Goal: Transaction & Acquisition: Book appointment/travel/reservation

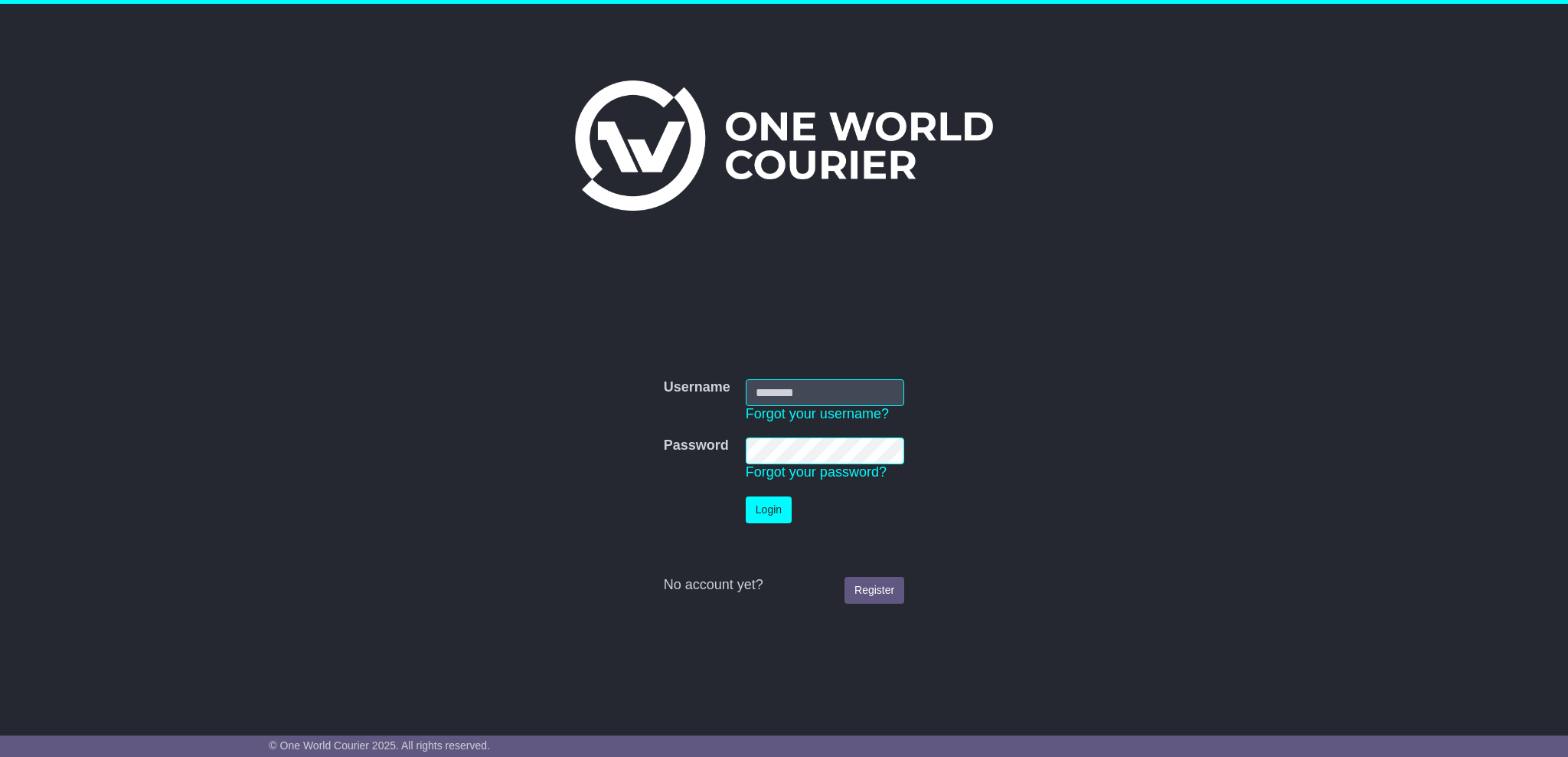
type input "**********"
click at [765, 507] on button "Login" at bounding box center [769, 510] width 46 height 27
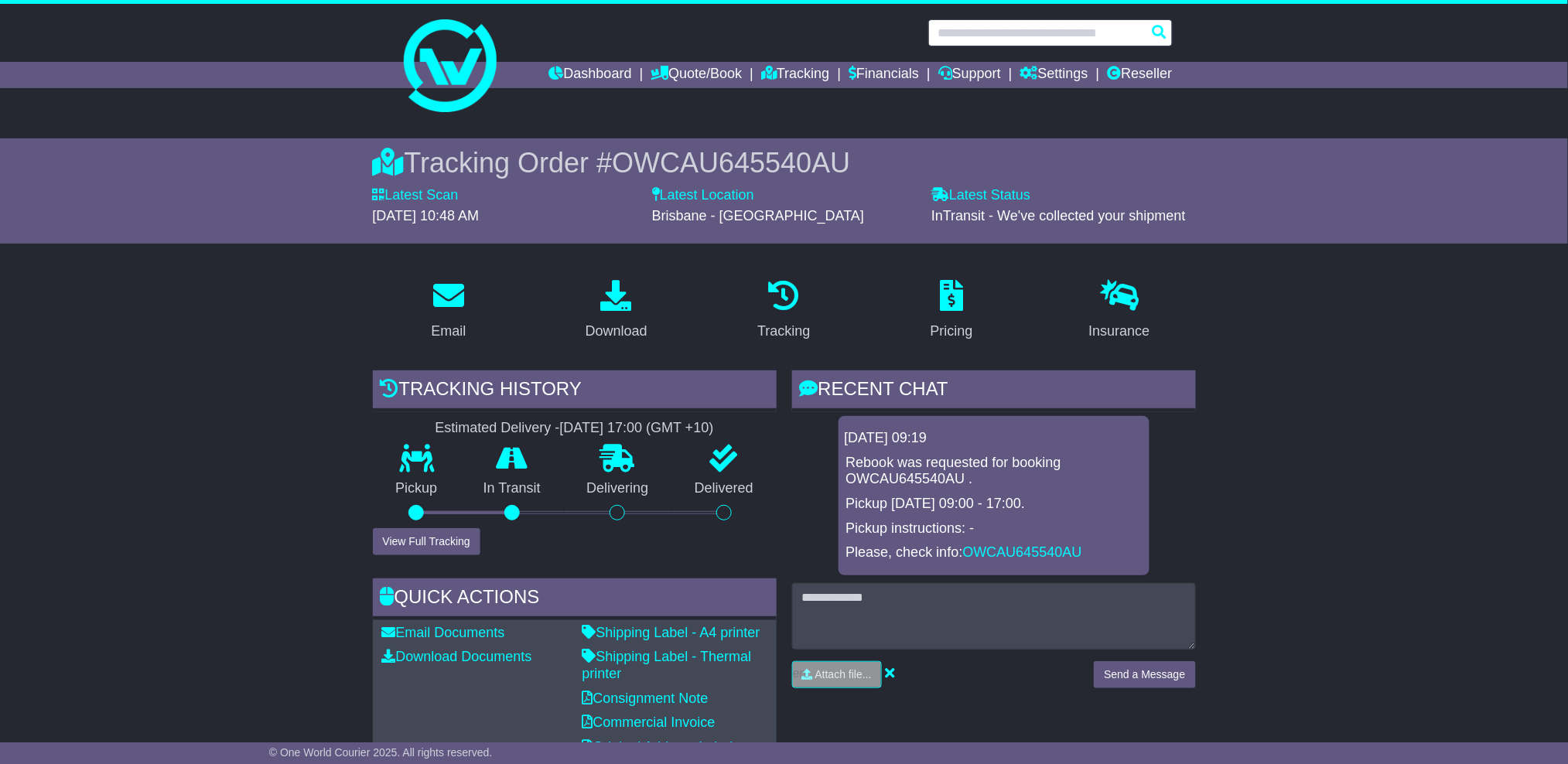
click at [1102, 38] on input "text" at bounding box center [1050, 33] width 244 height 27
paste input "**********"
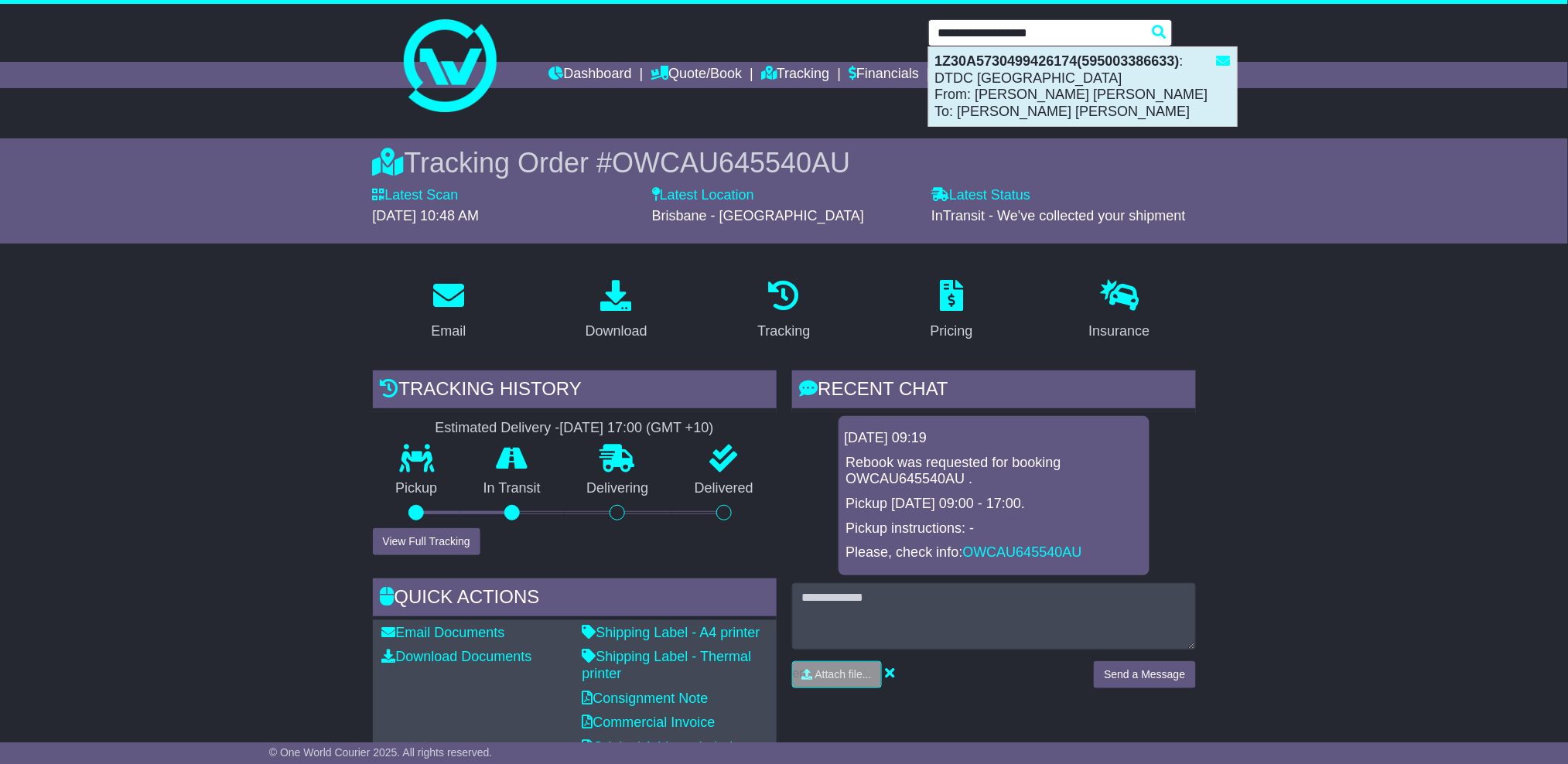
click at [1058, 103] on div "1Z30A5730499426174(595003386633) : DTDC Australia From: William Alastair Mackay…" at bounding box center [1083, 86] width 308 height 79
type input "**********"
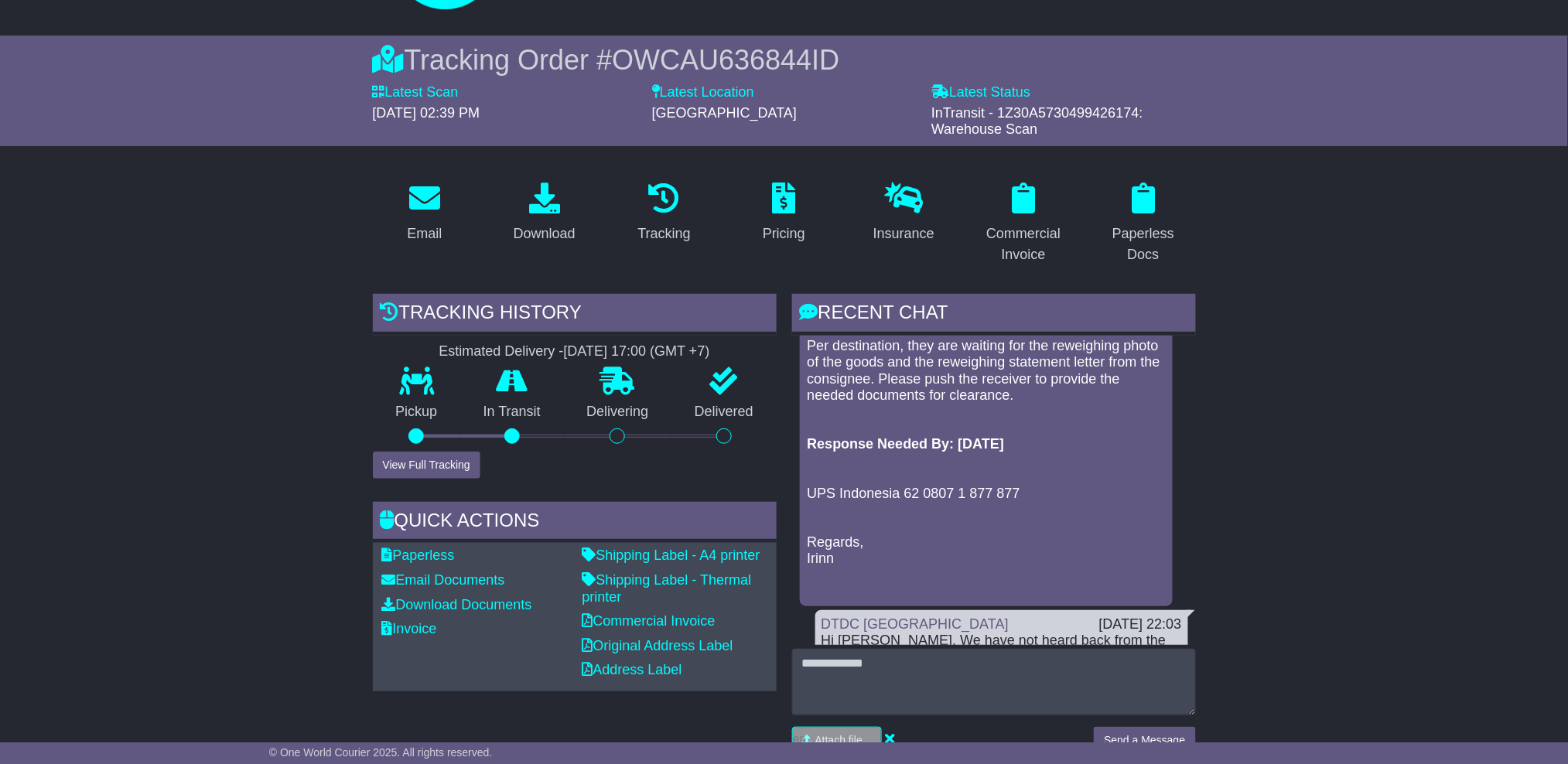
scroll to position [206, 0]
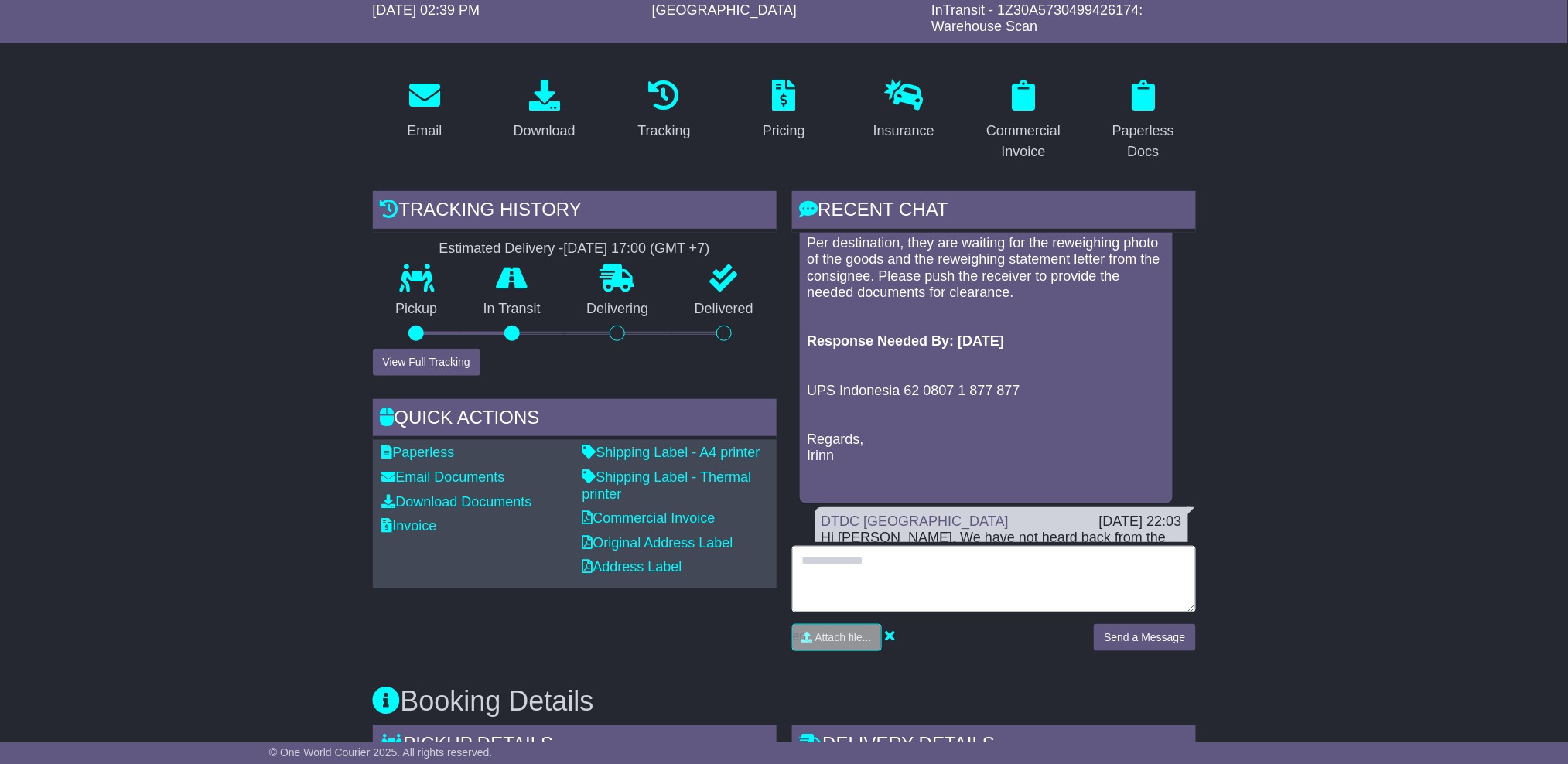
click at [1060, 581] on textarea at bounding box center [994, 578] width 404 height 66
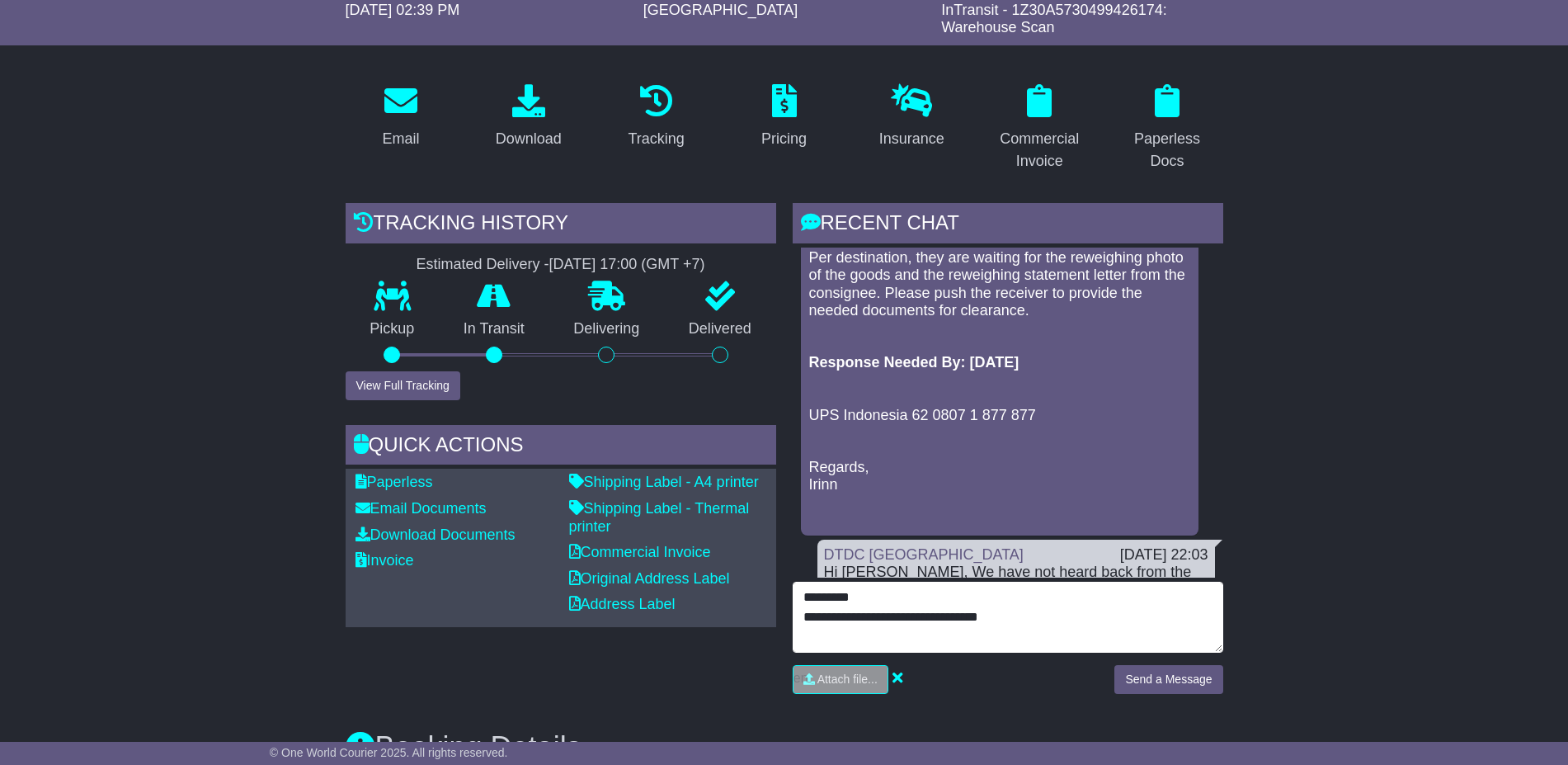
click at [1050, 624] on textarea "**********" at bounding box center [1008, 616] width 430 height 71
click at [1071, 607] on textarea "**********" at bounding box center [1008, 616] width 430 height 71
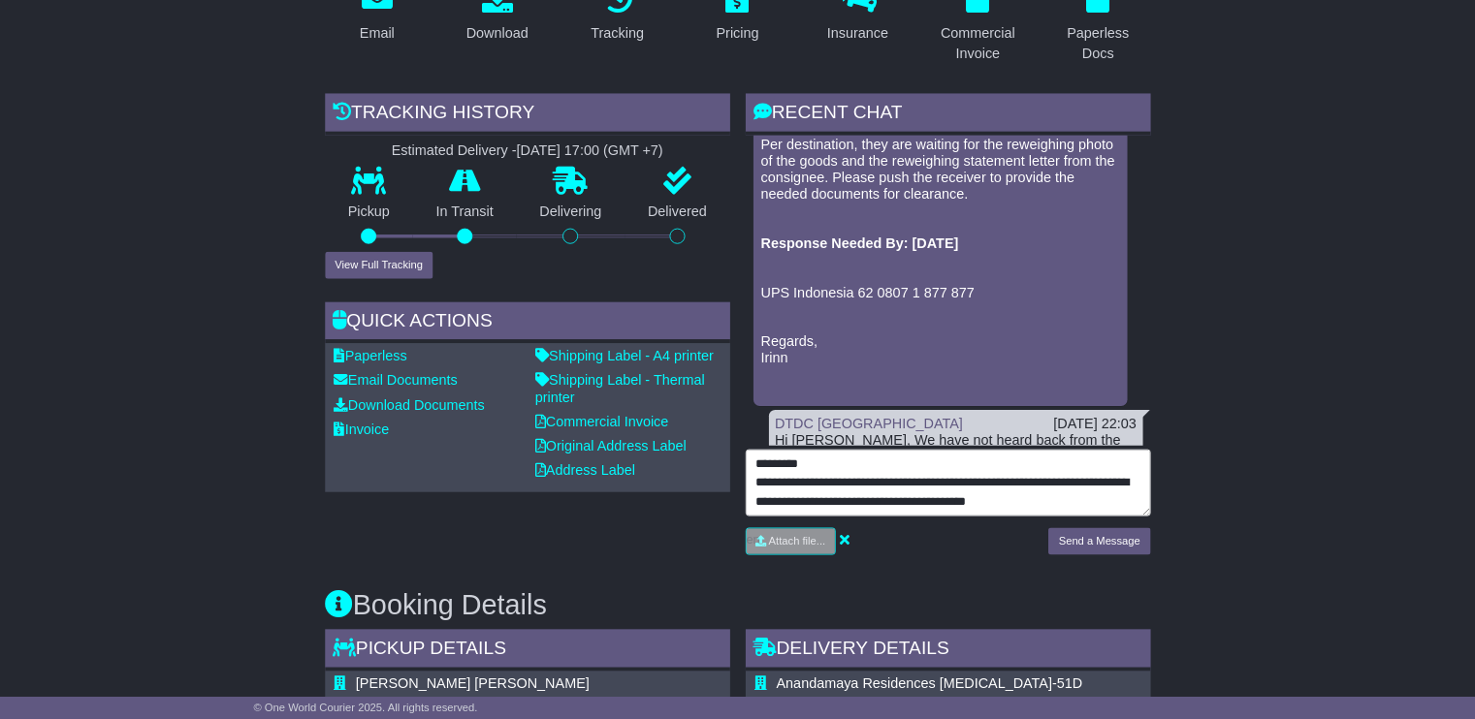
scroll to position [258, 0]
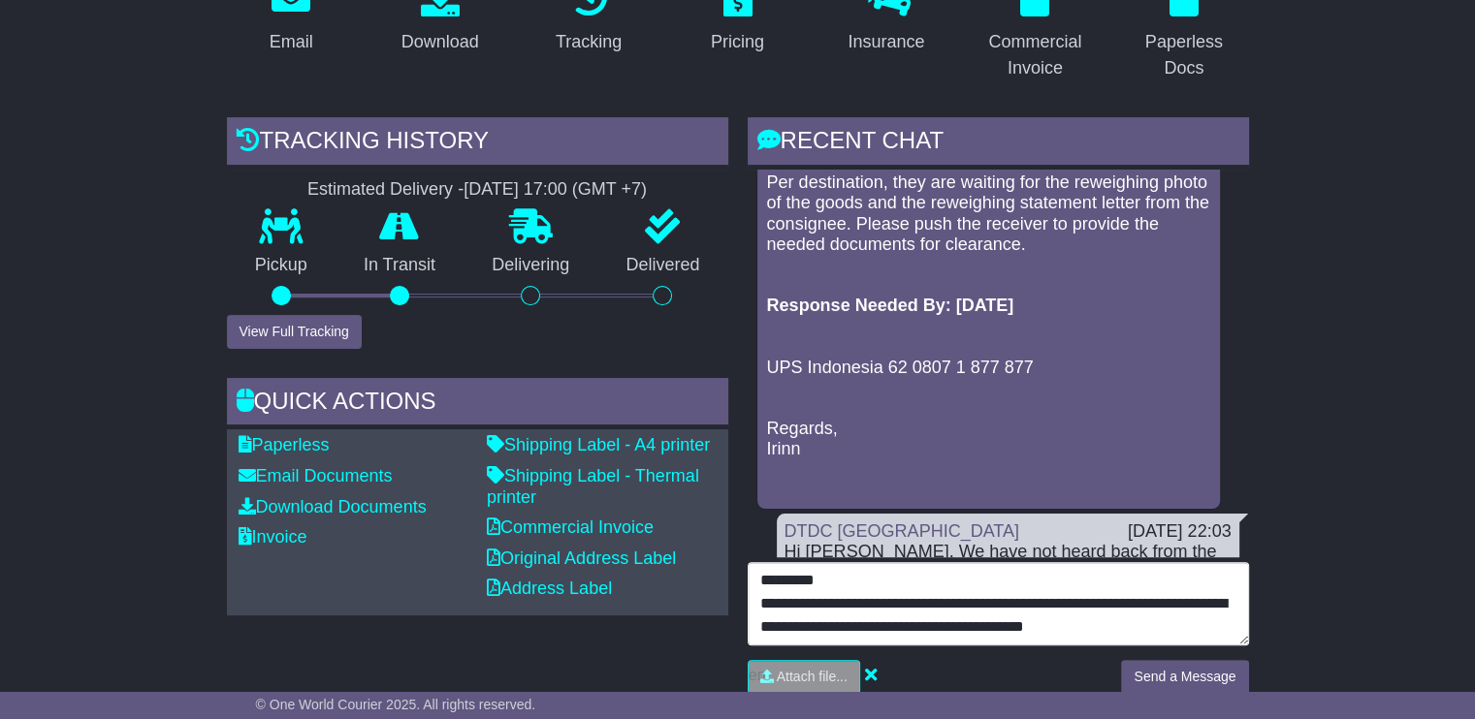
drag, startPoint x: 1113, startPoint y: 630, endPoint x: 1113, endPoint y: 655, distance: 25.2
click at [1177, 626] on textarea "**********" at bounding box center [997, 603] width 501 height 83
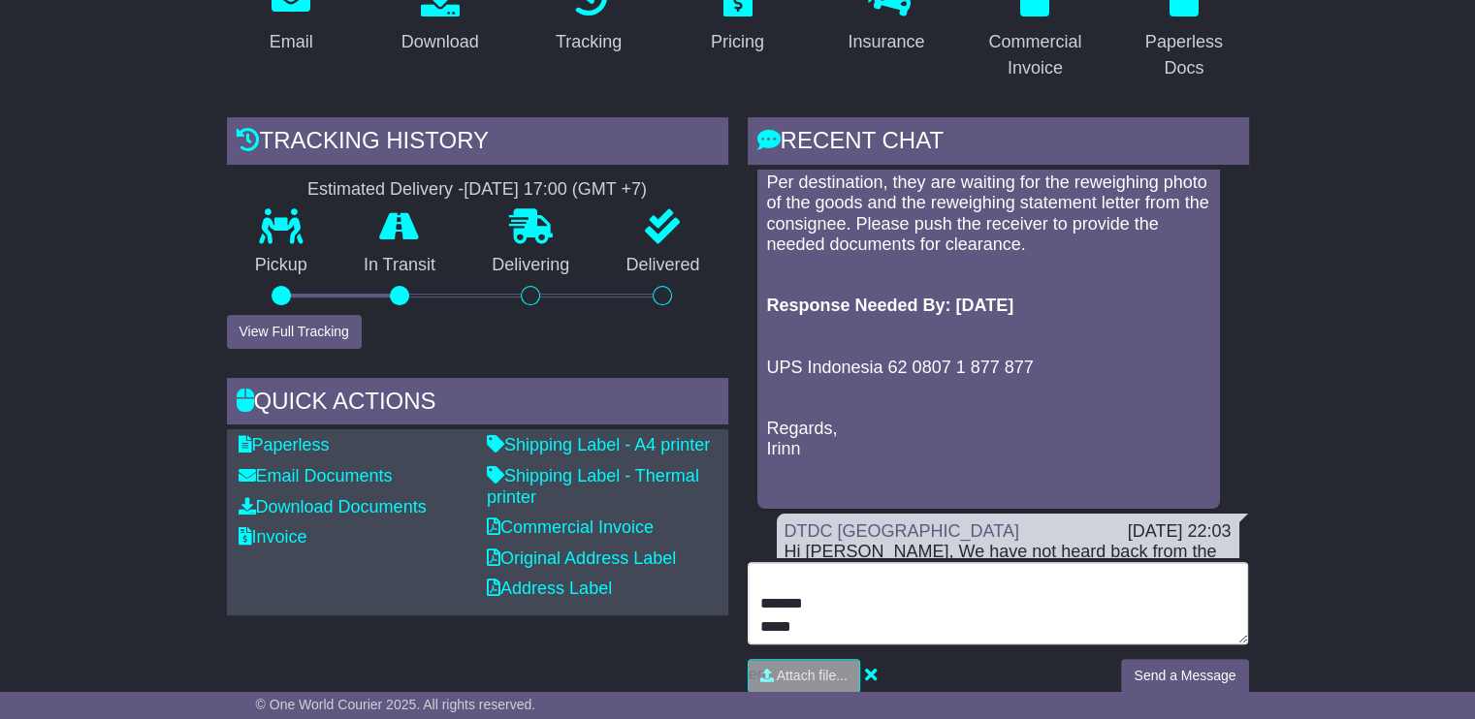
scroll to position [8, 0]
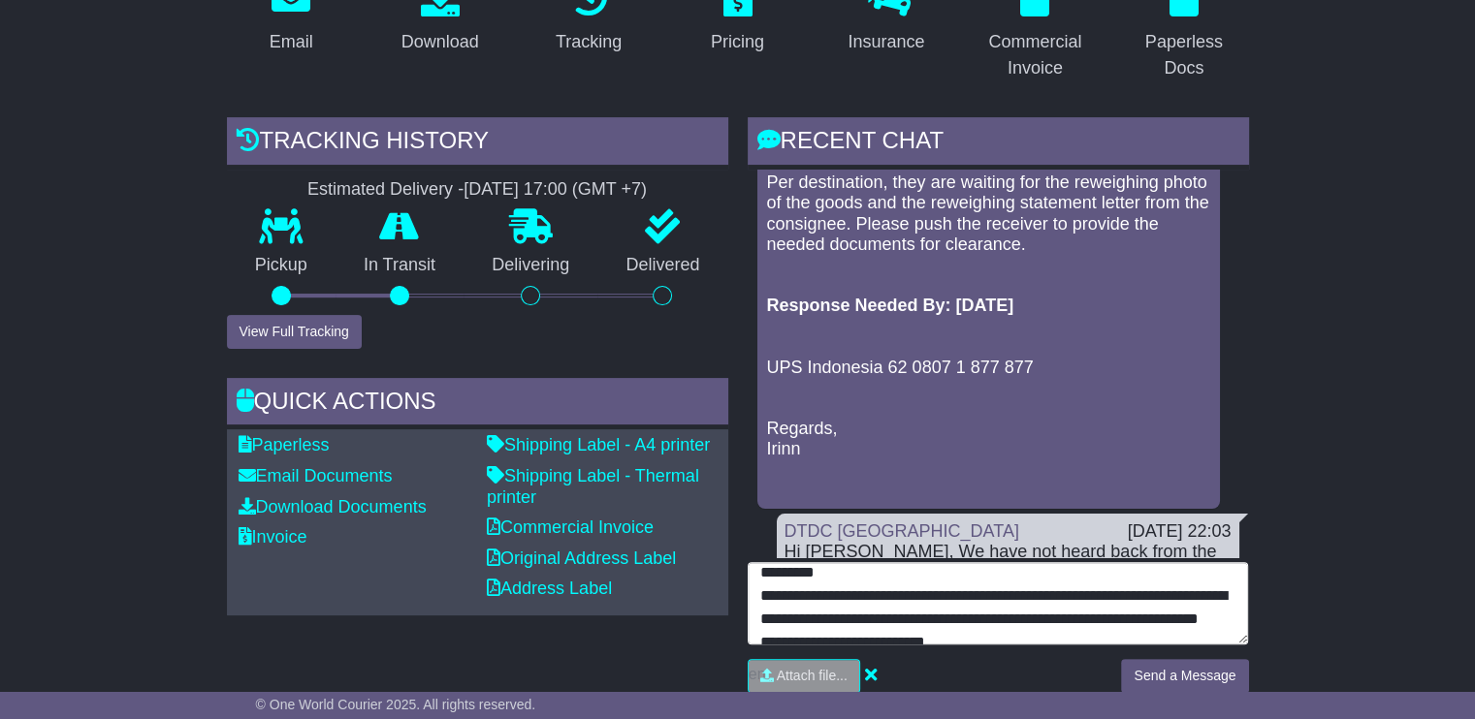
type textarea "**********"
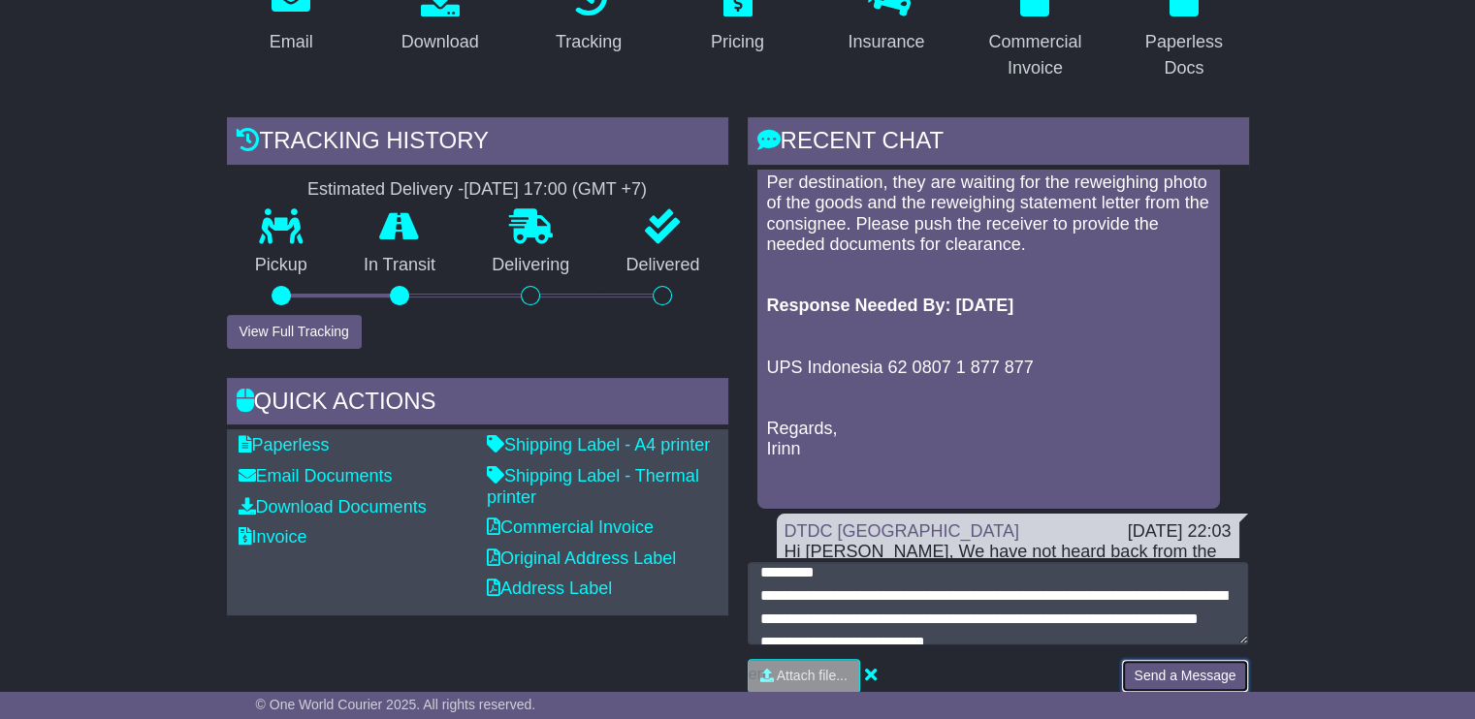
click at [1182, 675] on button "Send a Message" at bounding box center [1184, 676] width 127 height 34
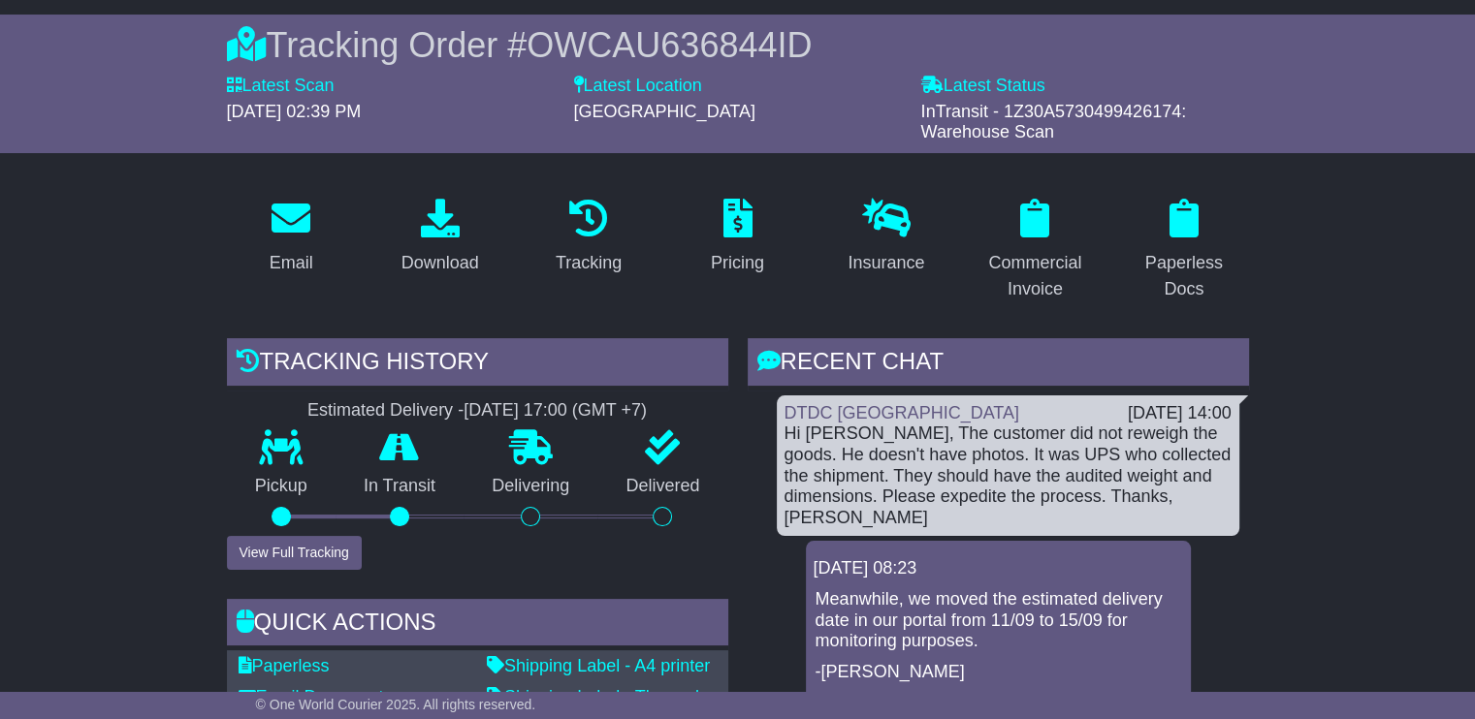
scroll to position [0, 0]
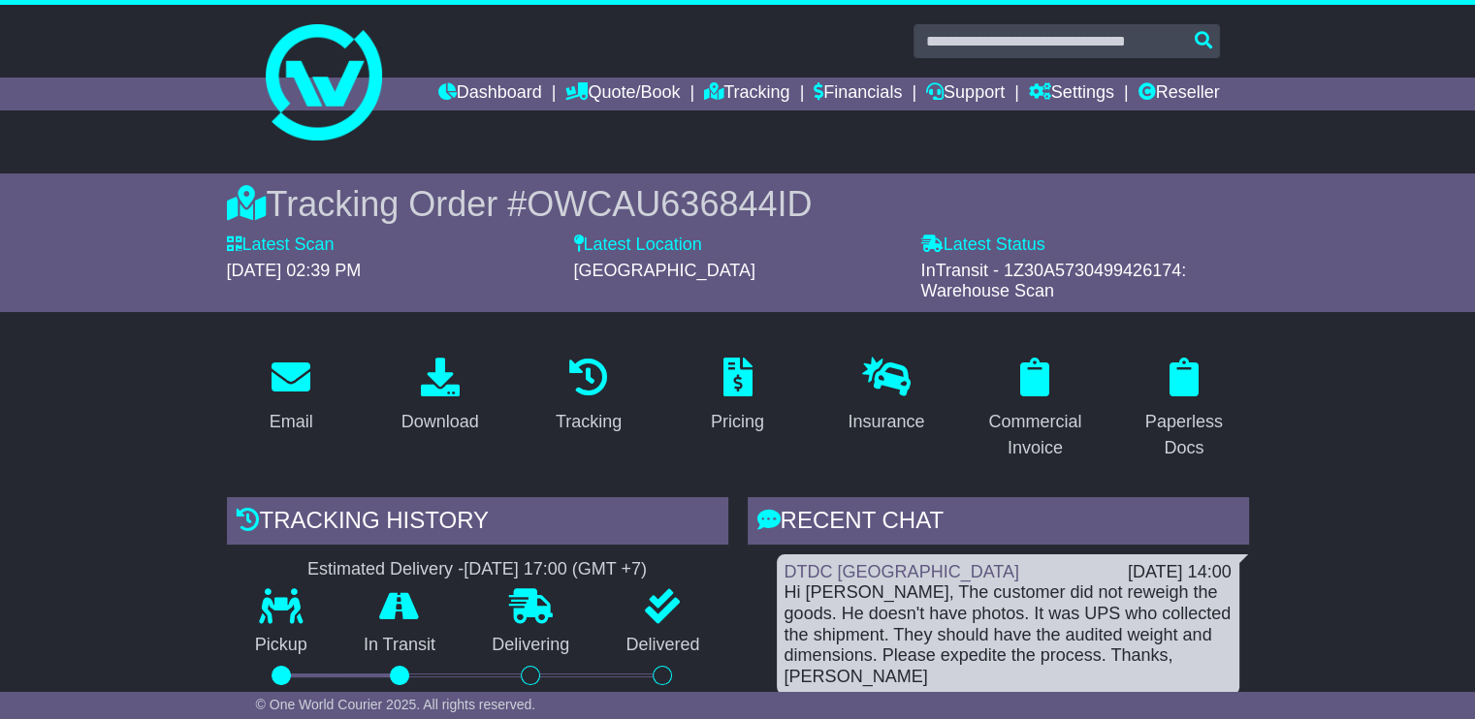
click at [771, 203] on span "OWCAU636844ID" at bounding box center [668, 204] width 285 height 40
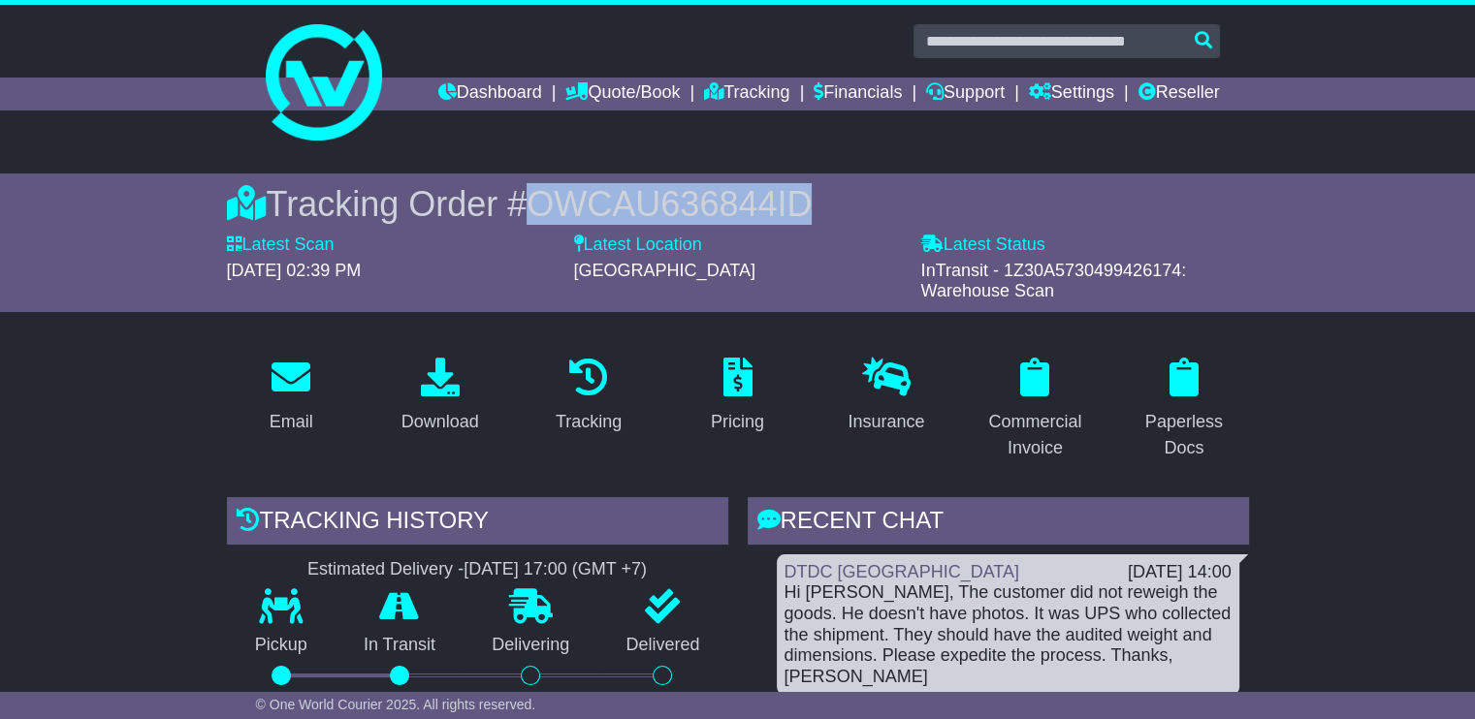
click at [771, 203] on span "OWCAU636844ID" at bounding box center [668, 204] width 285 height 40
copy span "OWCAU636844ID"
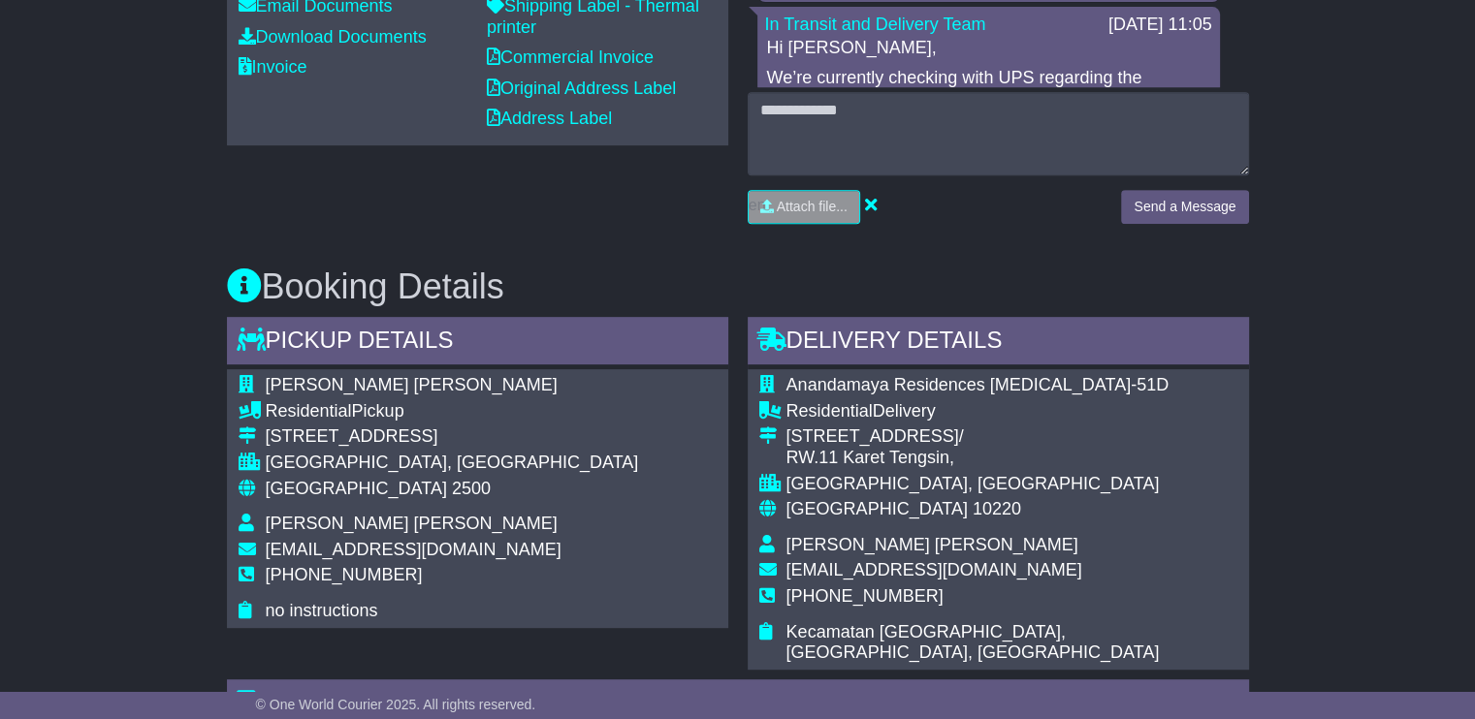
scroll to position [969, 0]
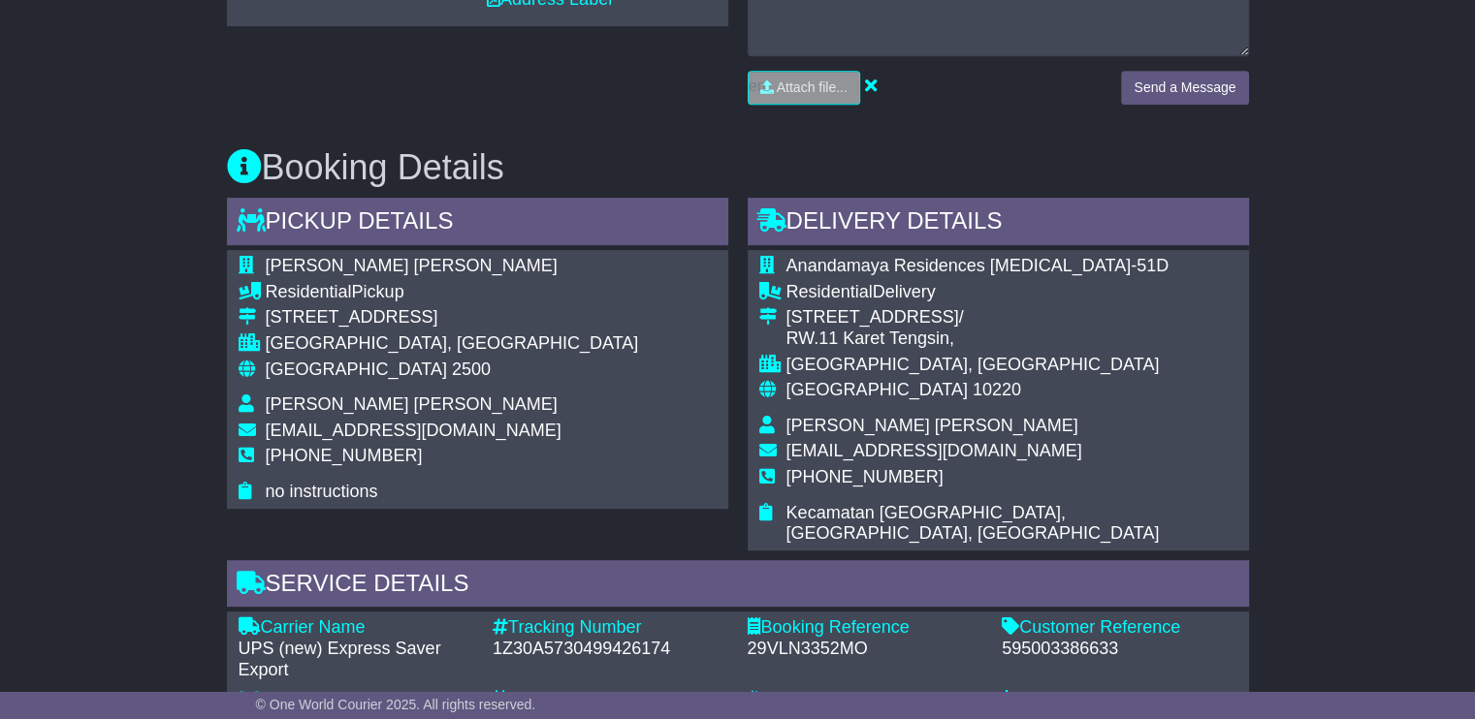
click at [637, 649] on div "1Z30A5730499426174" at bounding box center [610, 649] width 236 height 21
click at [636, 649] on div "1Z30A5730499426174" at bounding box center [610, 649] width 236 height 21
copy div "1Z30A5730499426174"
click at [1043, 657] on div "595003386633" at bounding box center [1119, 649] width 236 height 21
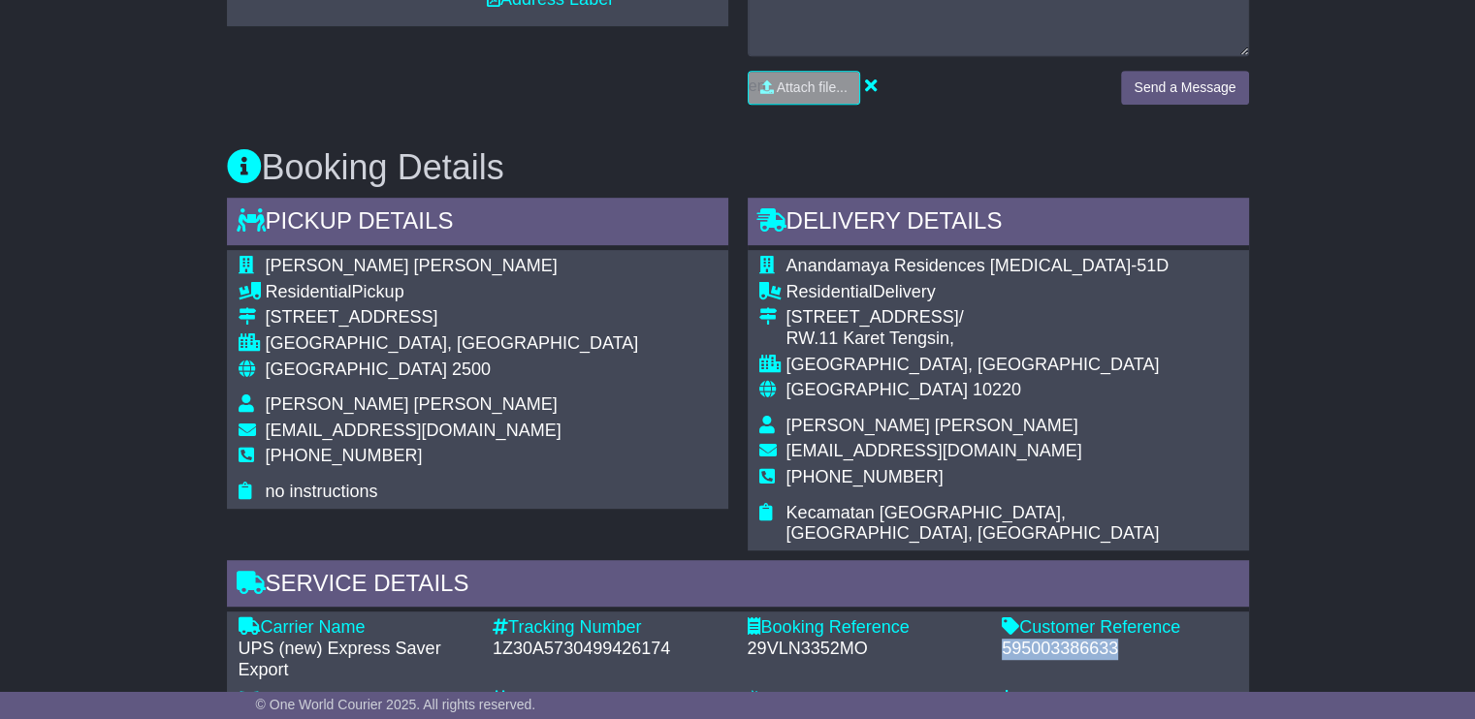
copy div "595003386633"
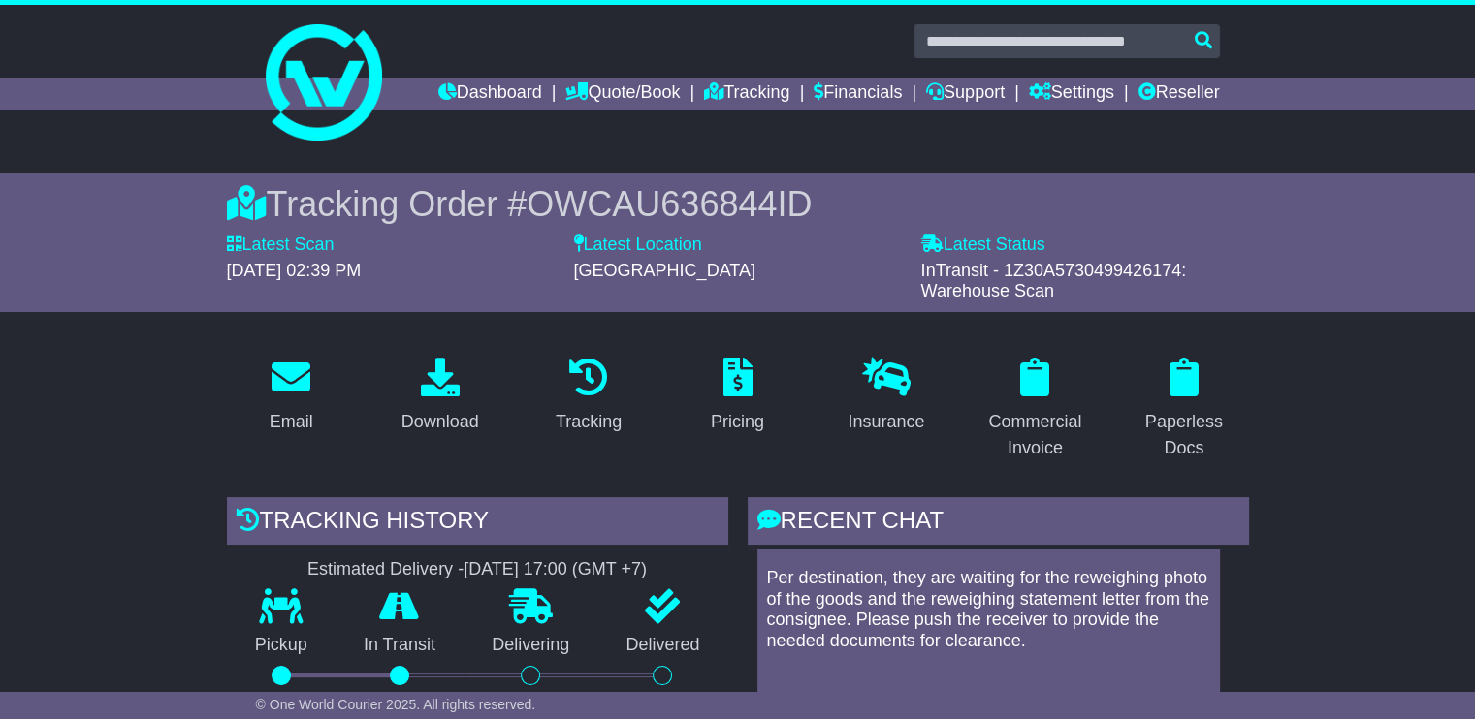
scroll to position [0, 0]
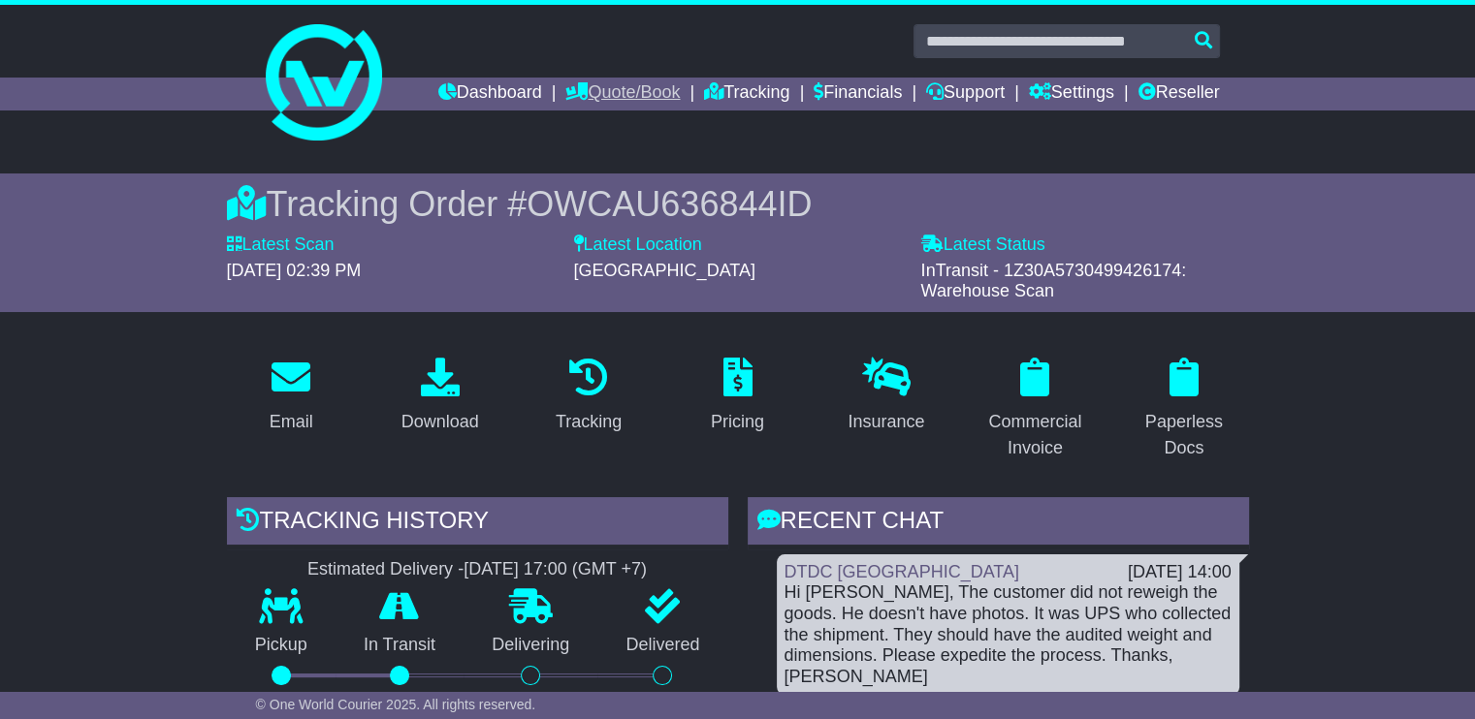
click at [606, 82] on link "Quote/Book" at bounding box center [622, 94] width 114 height 33
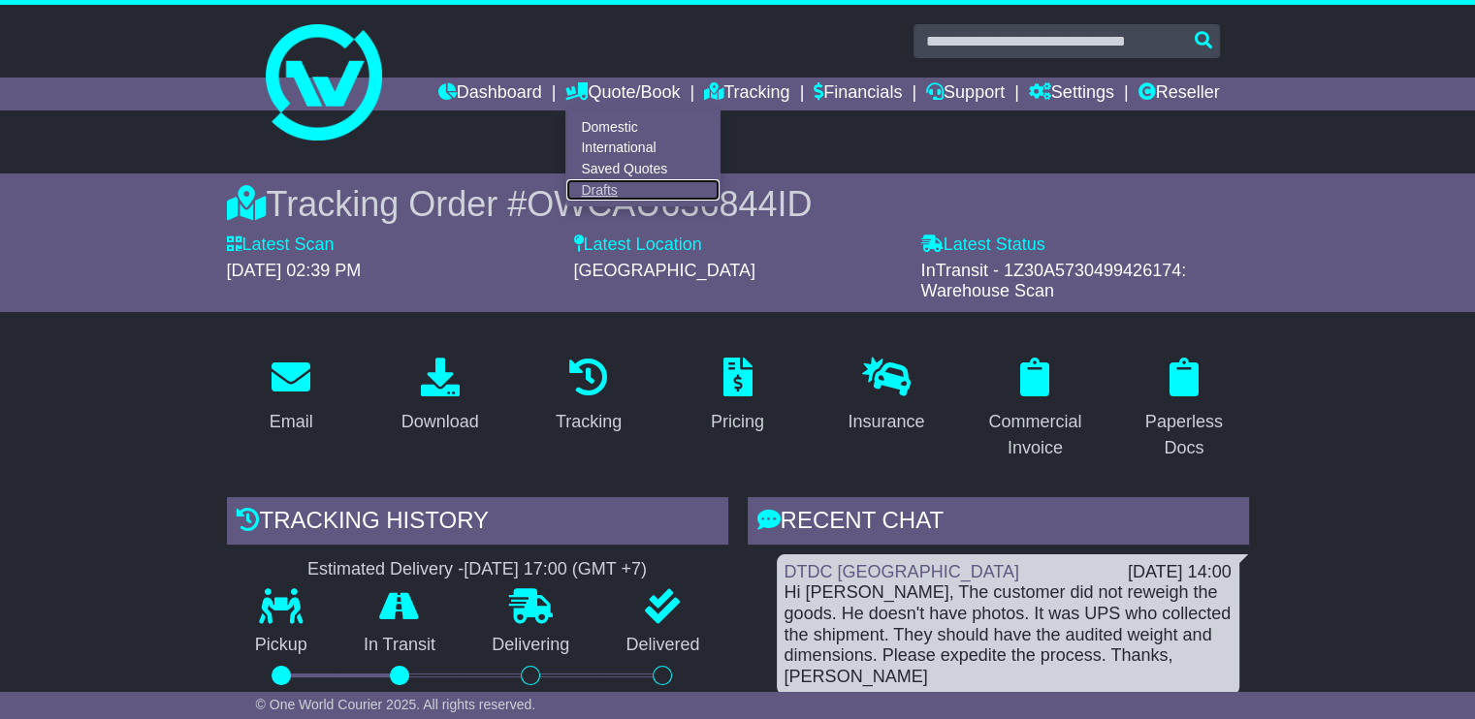
click at [598, 184] on link "Drafts" at bounding box center [642, 189] width 153 height 21
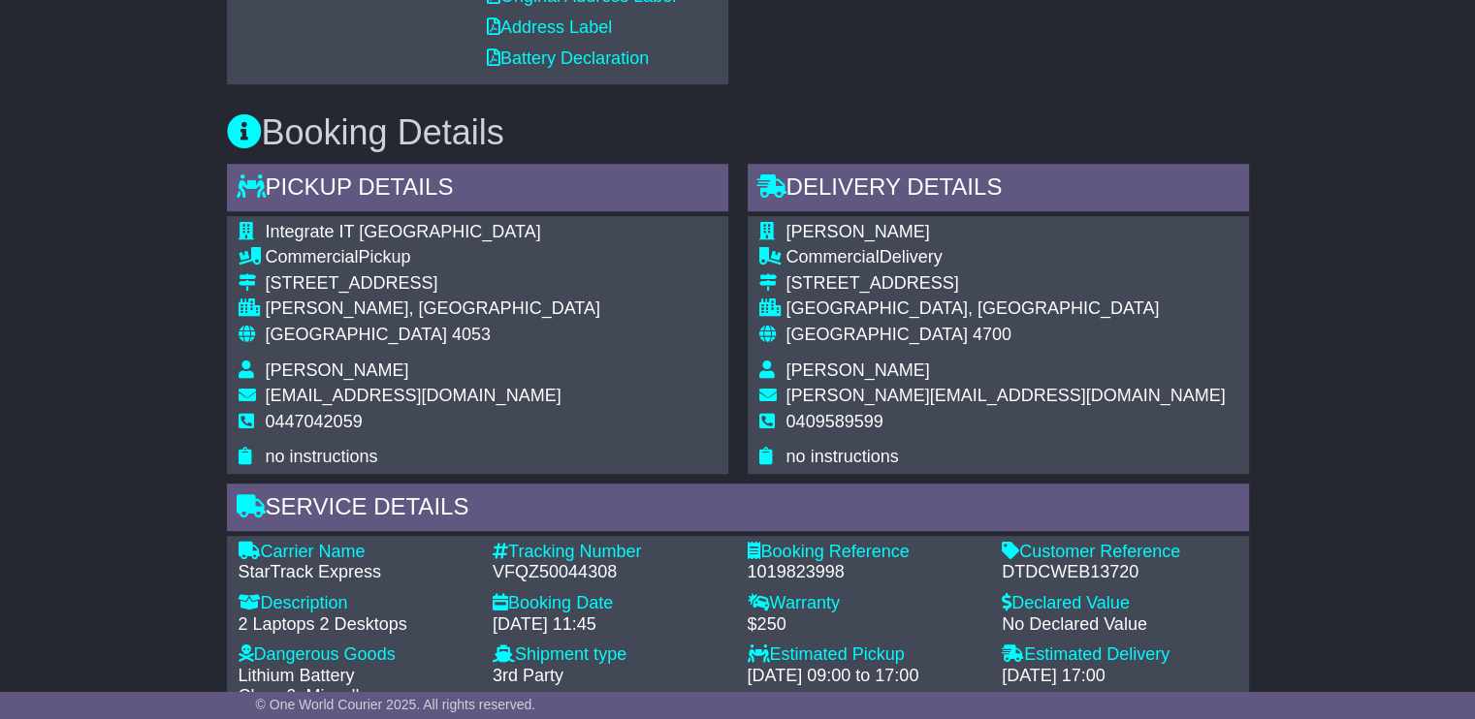
scroll to position [1357, 0]
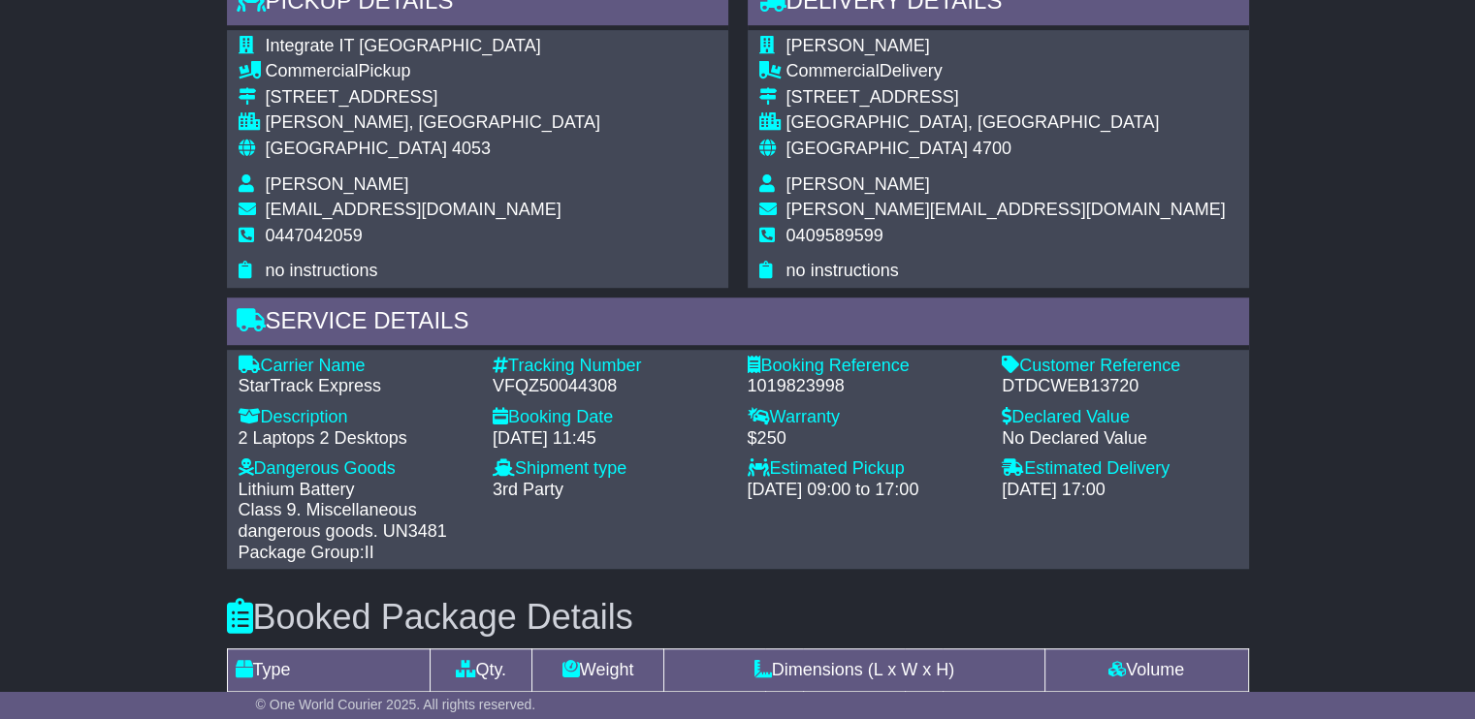
click at [569, 376] on div "VFQZ50044308" at bounding box center [610, 386] width 236 height 21
click at [568, 376] on div "VFQZ50044308" at bounding box center [610, 386] width 236 height 21
copy div "VFQZ50044308"
click at [528, 386] on div "VFQZ50044308" at bounding box center [610, 386] width 236 height 21
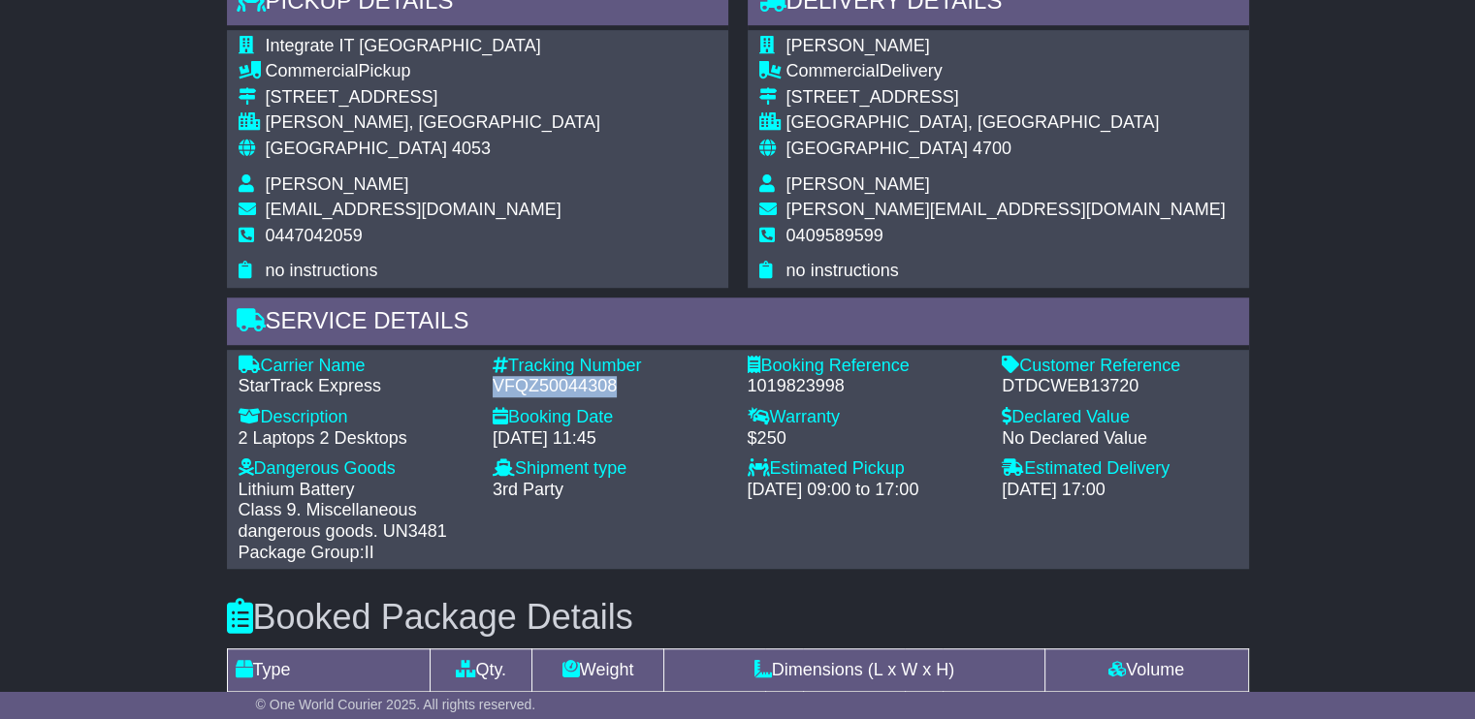
copy div "VFQZ50044308"
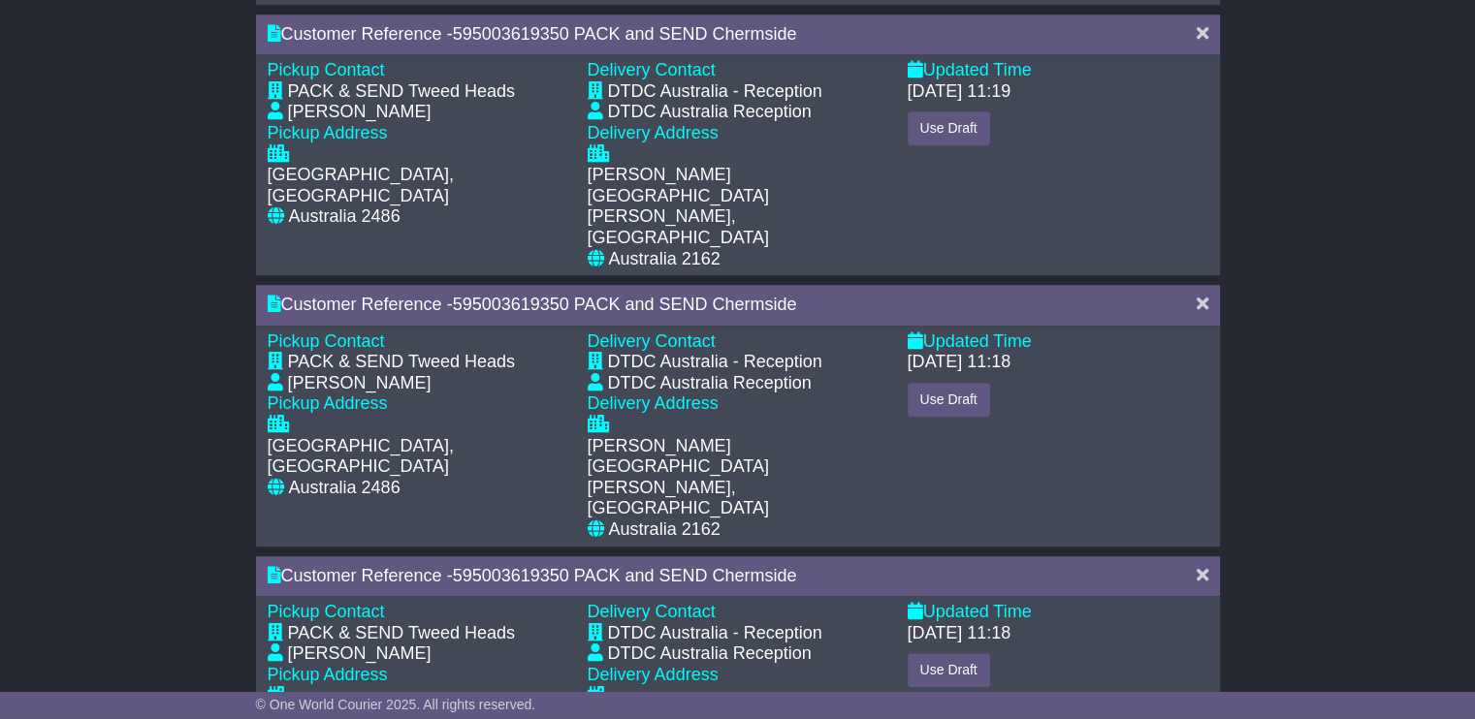
scroll to position [1335, 0]
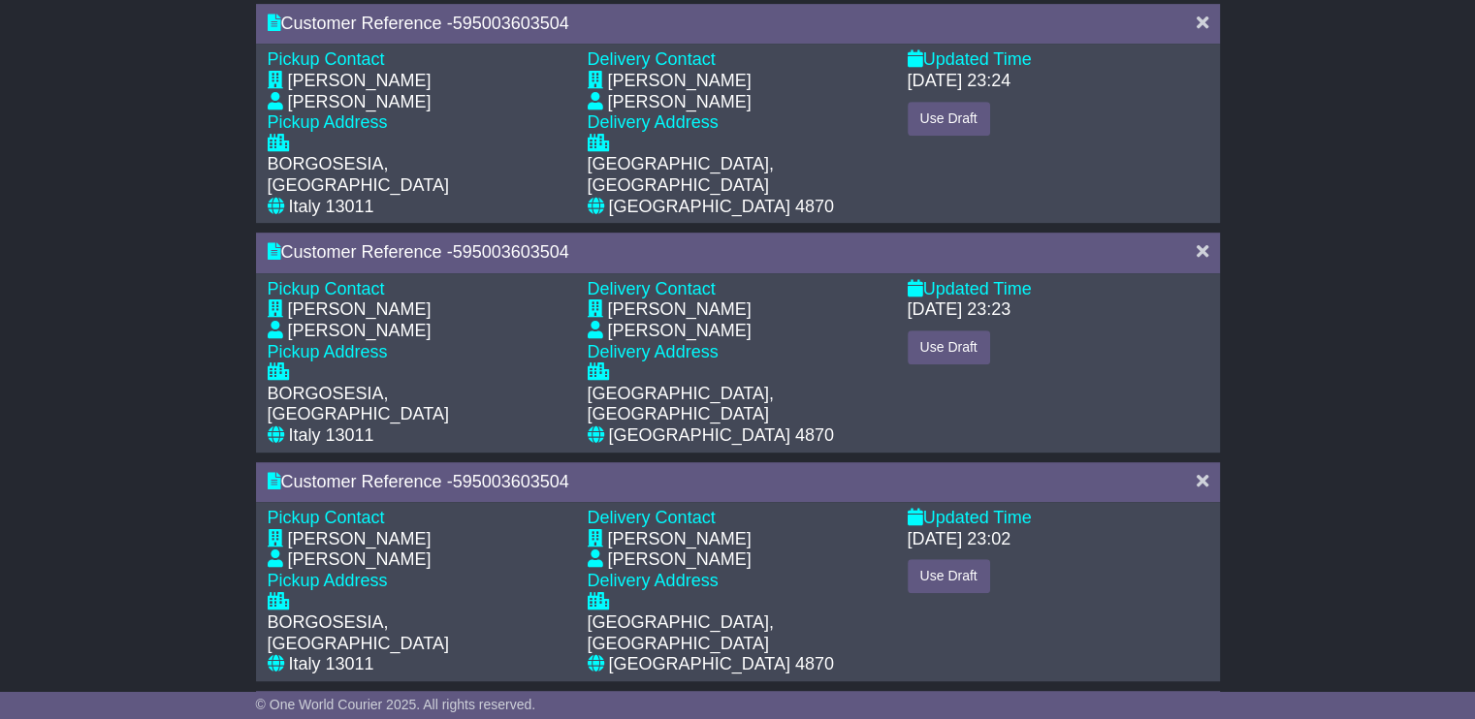
scroll to position [1066, 0]
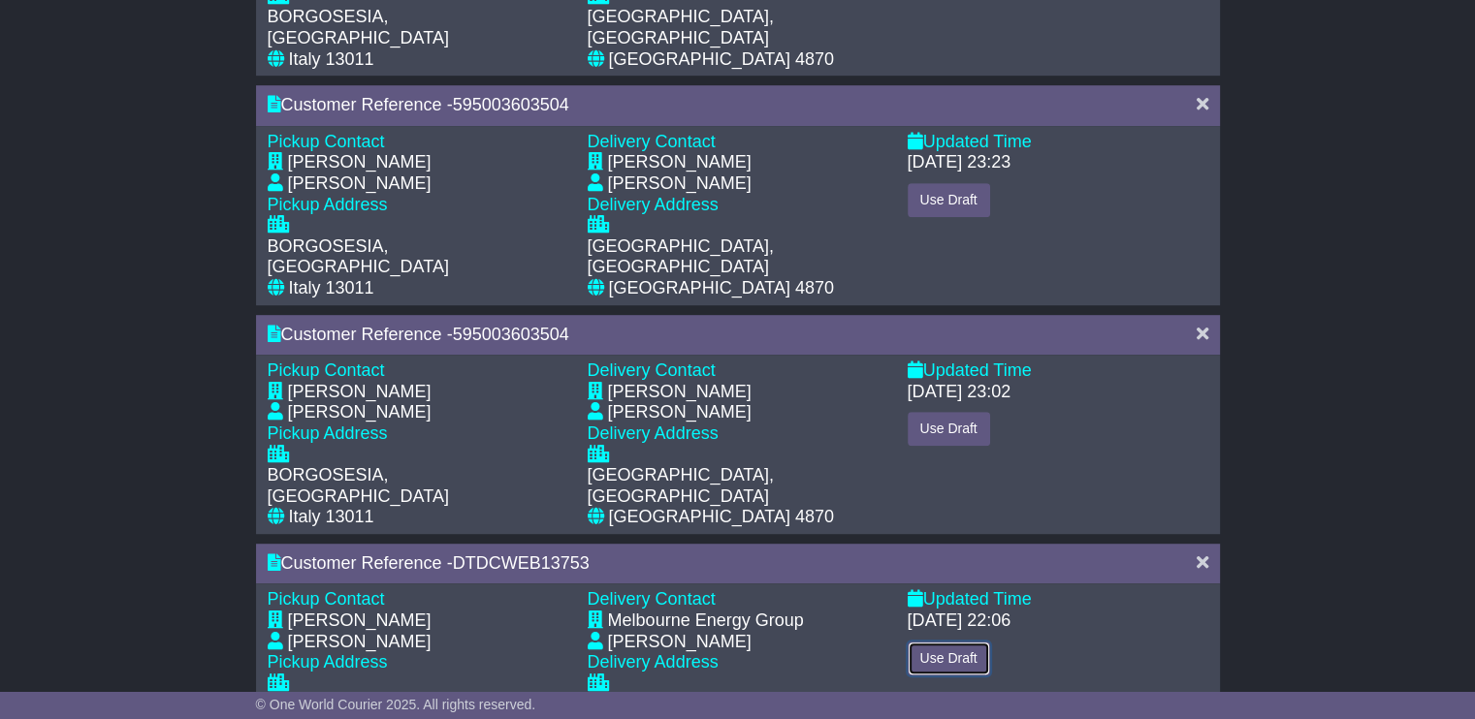
click at [956, 642] on button "Use Draft" at bounding box center [948, 659] width 82 height 34
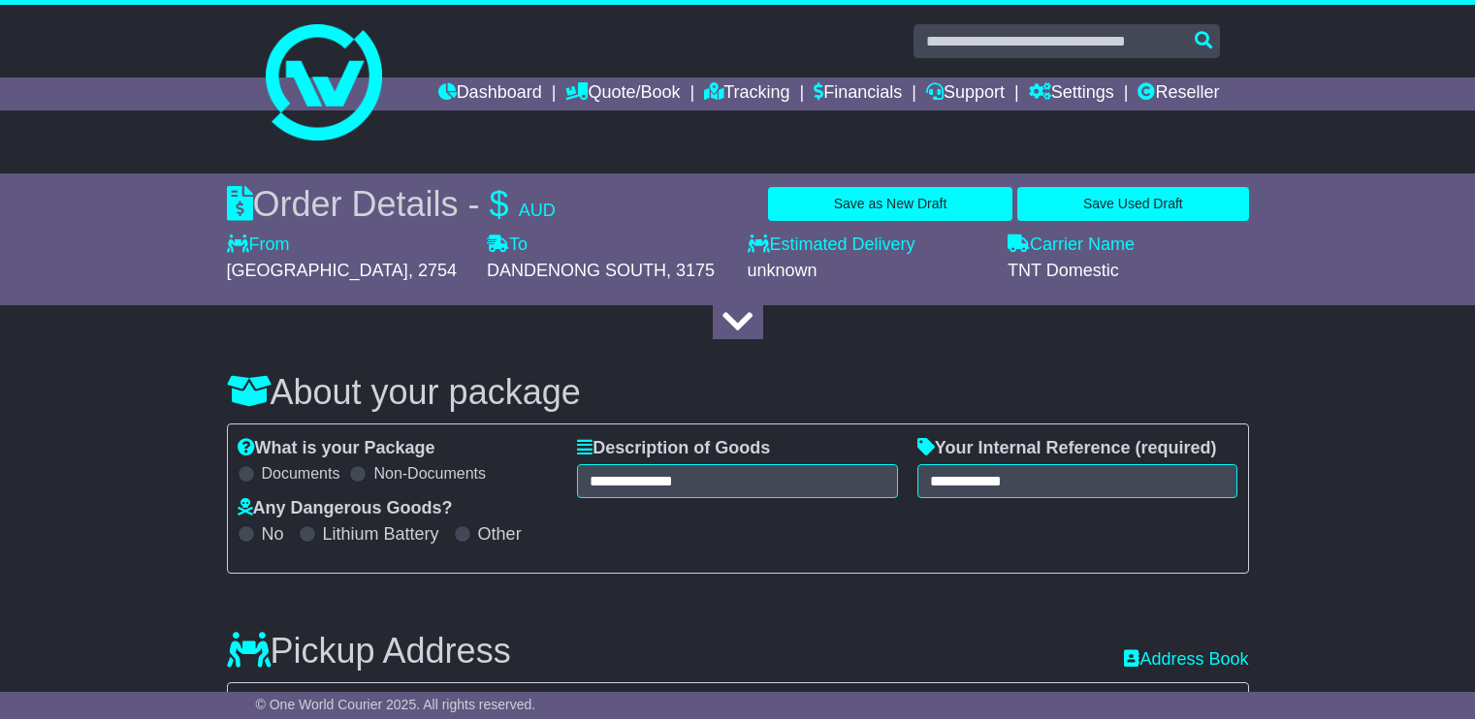
select select "**"
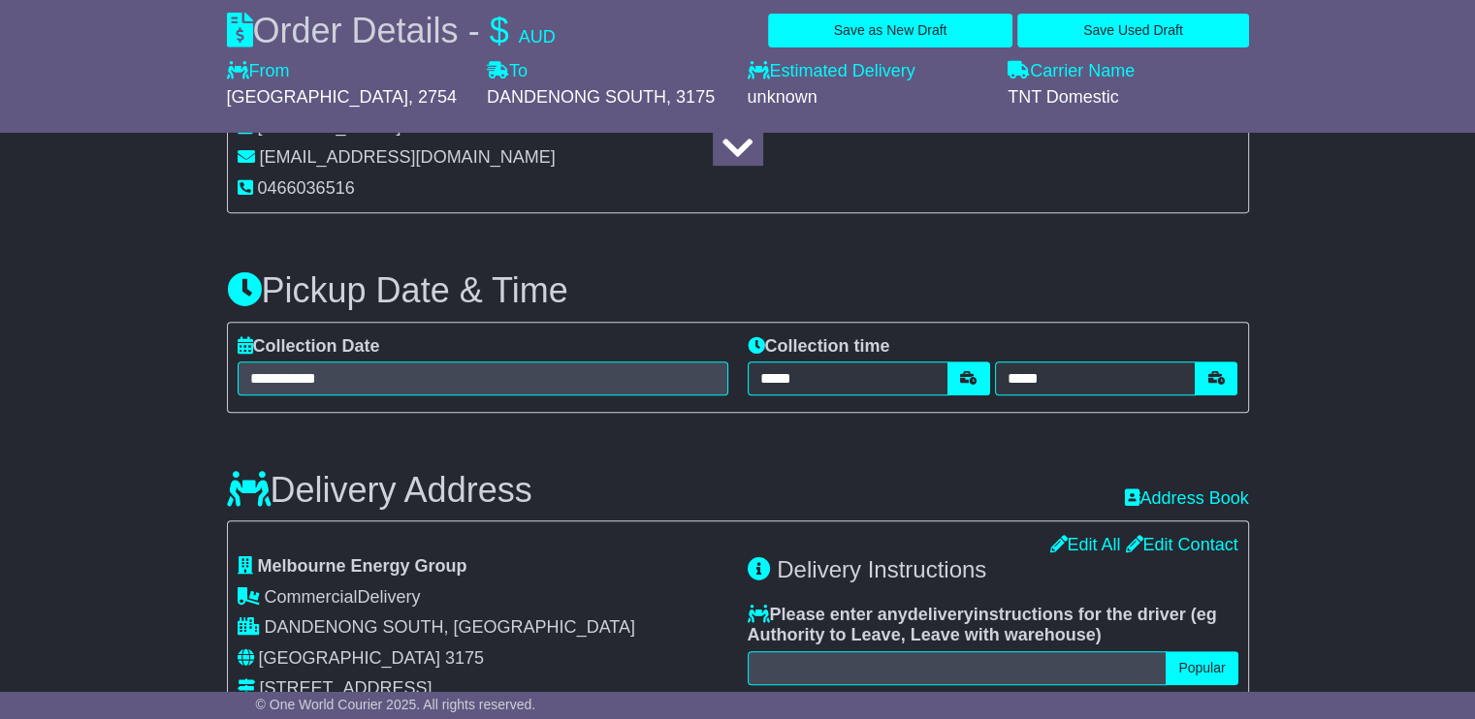
scroll to position [776, 0]
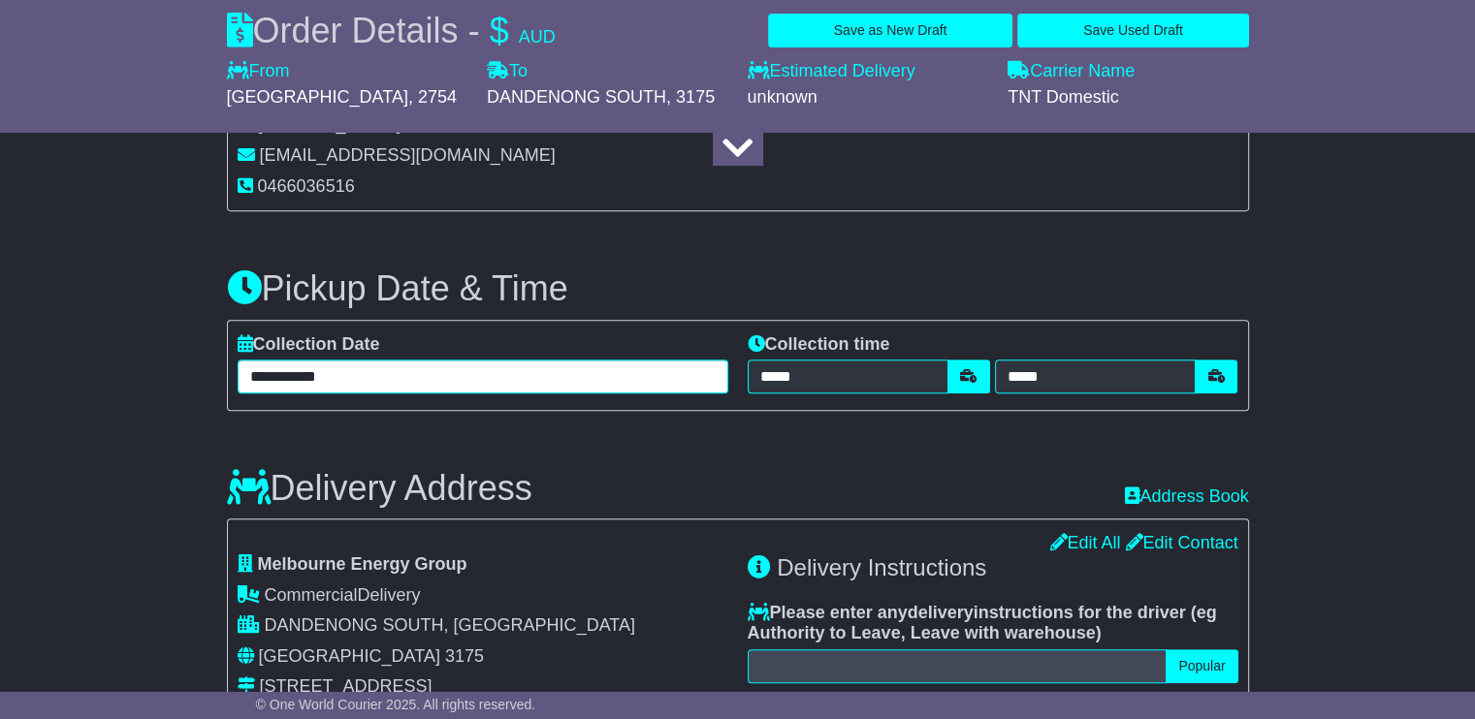
click at [555, 373] on input "**********" at bounding box center [483, 377] width 491 height 34
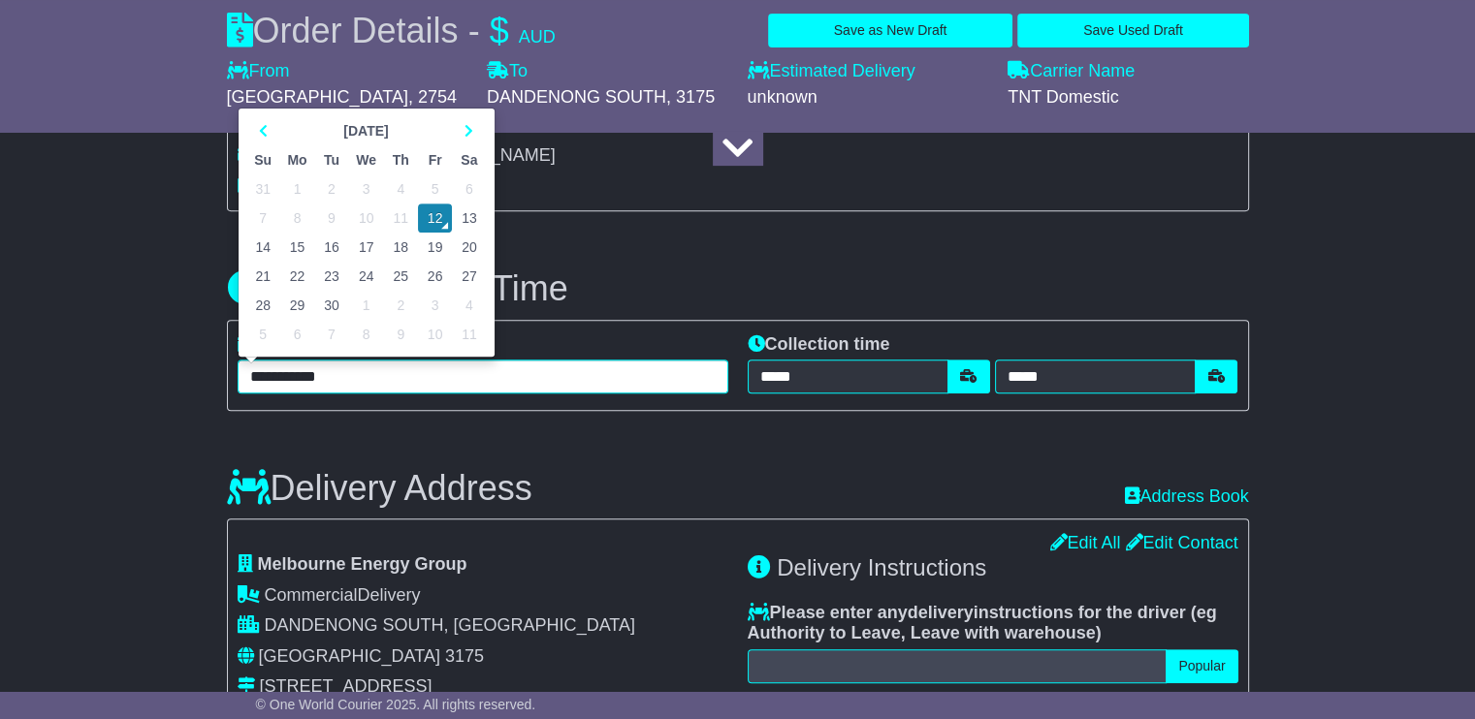
click at [301, 241] on td "15" at bounding box center [297, 247] width 35 height 29
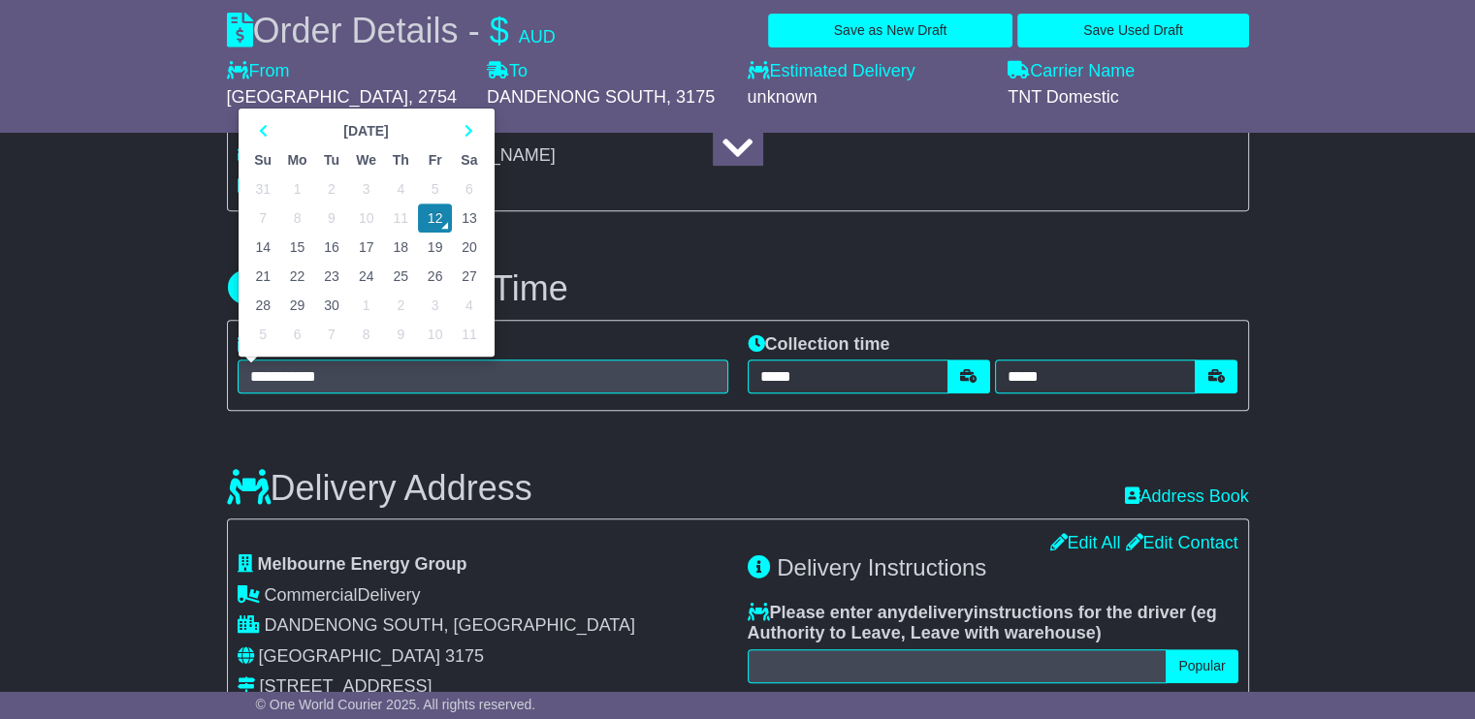
type input "**********"
type input "*****"
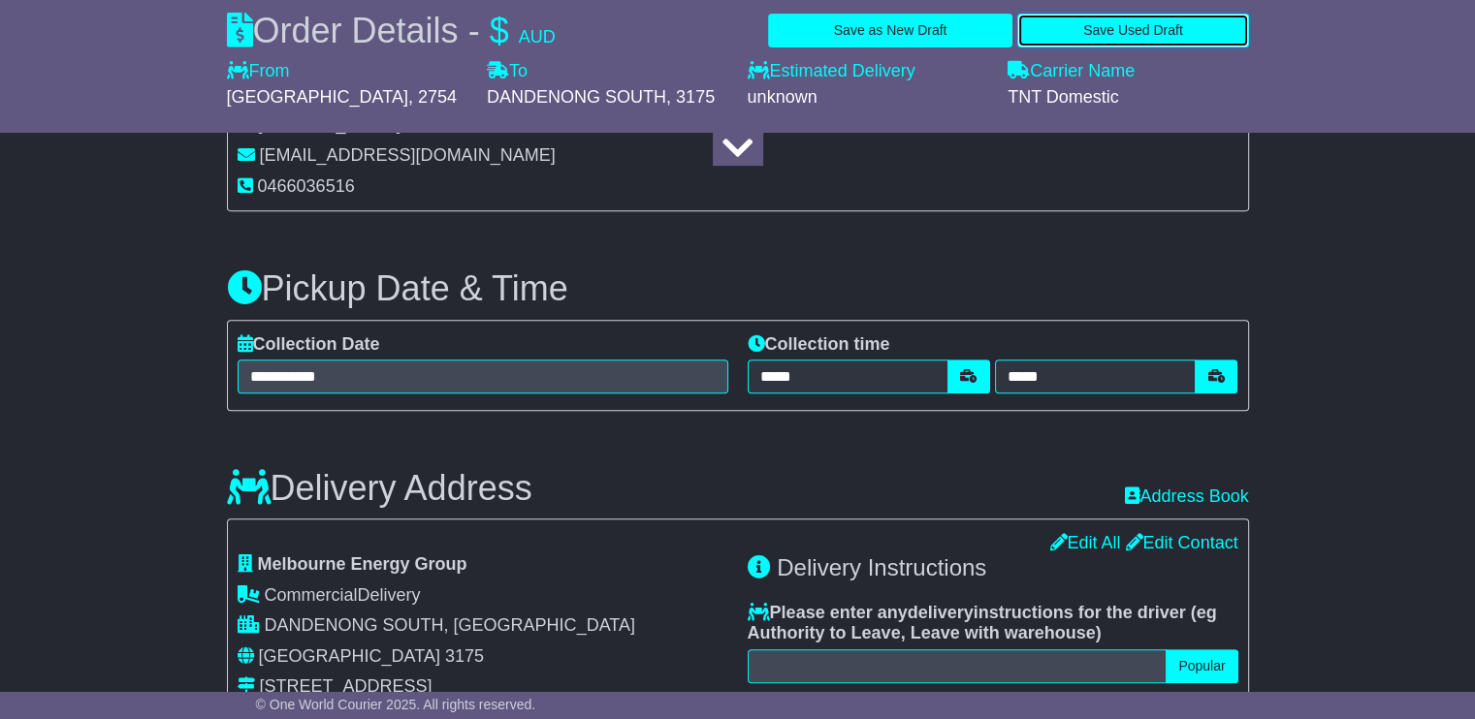
click at [1100, 36] on button "Save Used Draft" at bounding box center [1132, 31] width 231 height 34
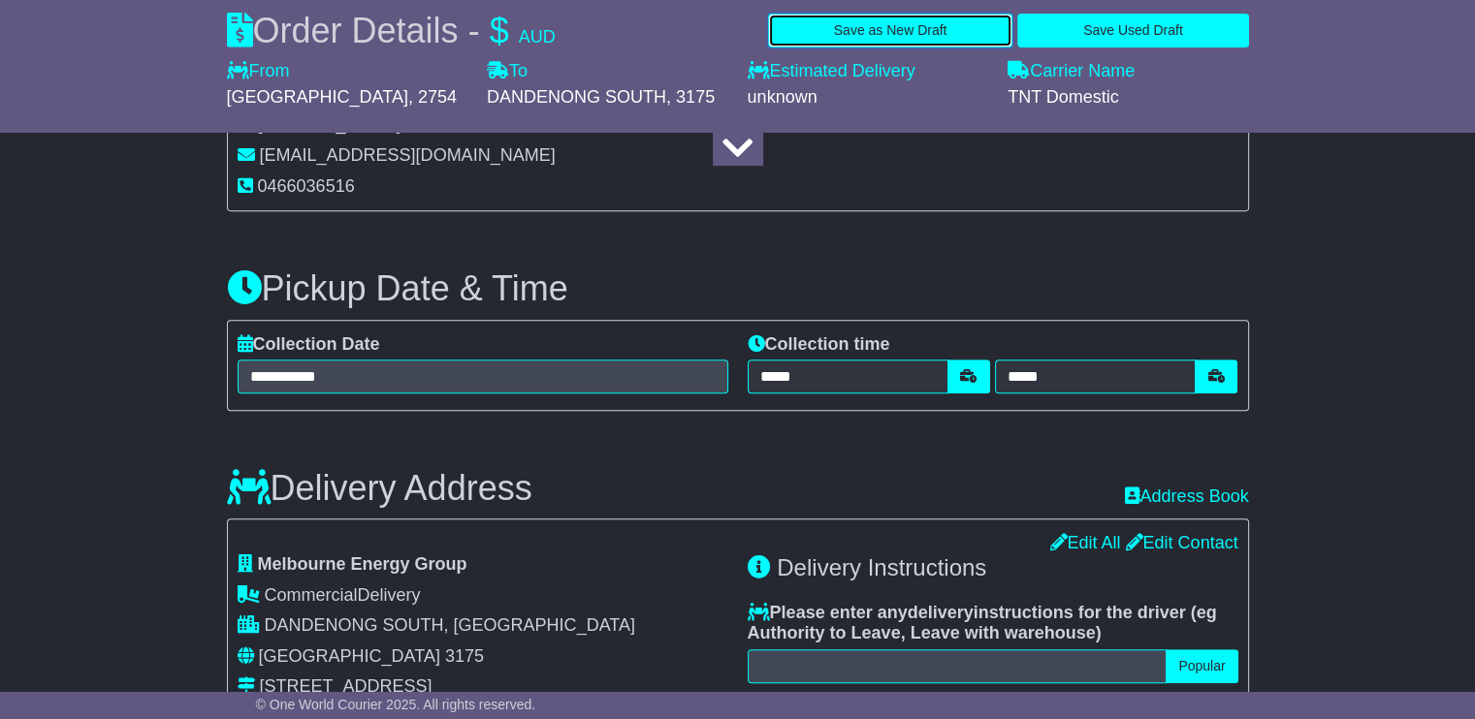
click at [902, 32] on button "Save as New Draft" at bounding box center [890, 31] width 244 height 34
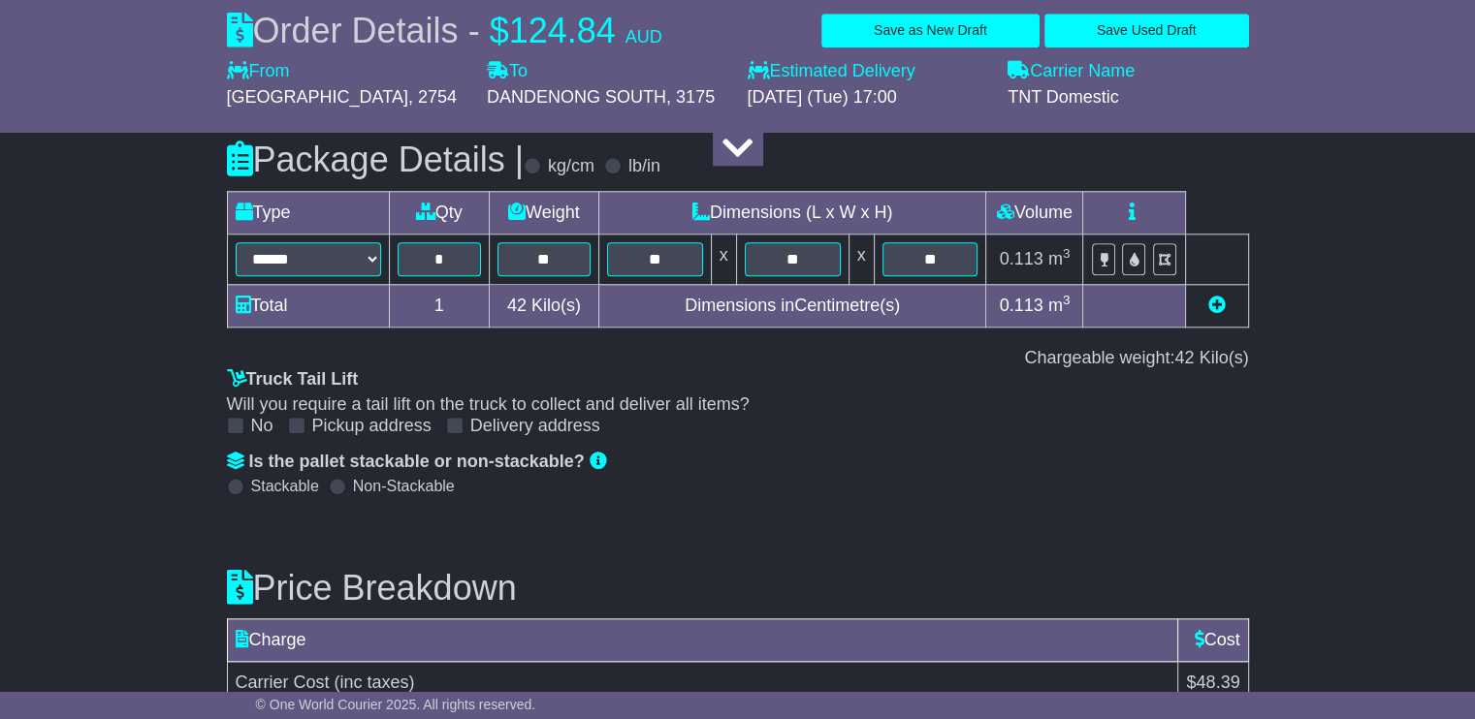
scroll to position [2100, 0]
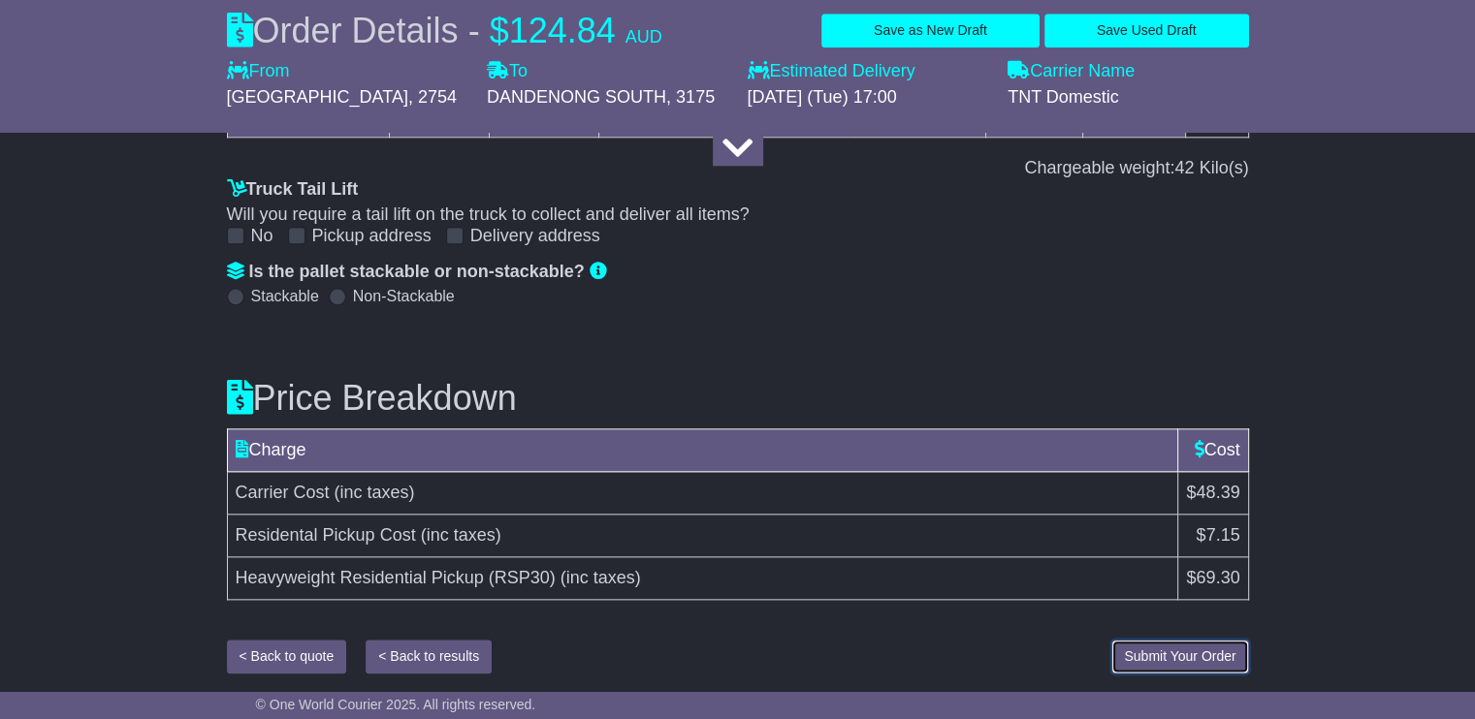
click at [1152, 649] on span "Submit Your Order" at bounding box center [1179, 657] width 111 height 16
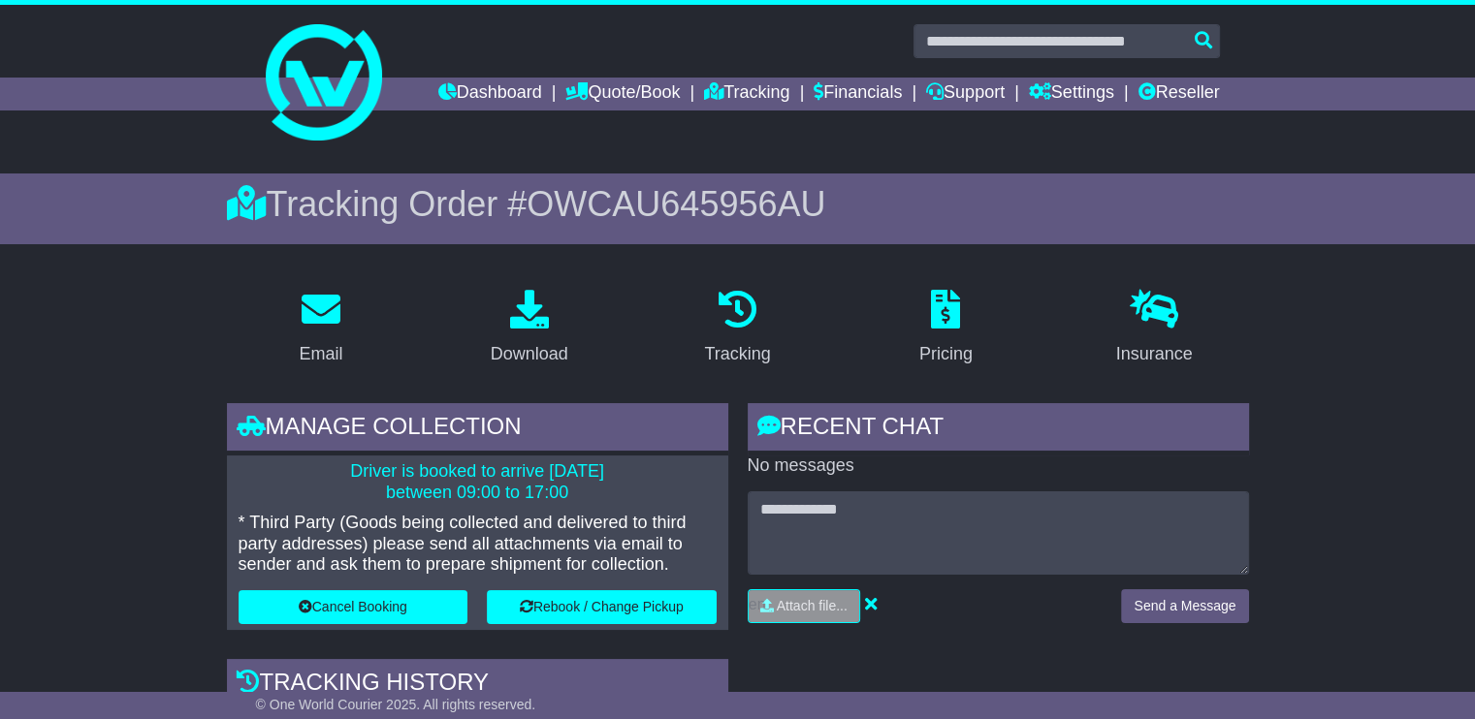
click at [721, 218] on span "OWCAU645956AU" at bounding box center [675, 204] width 299 height 40
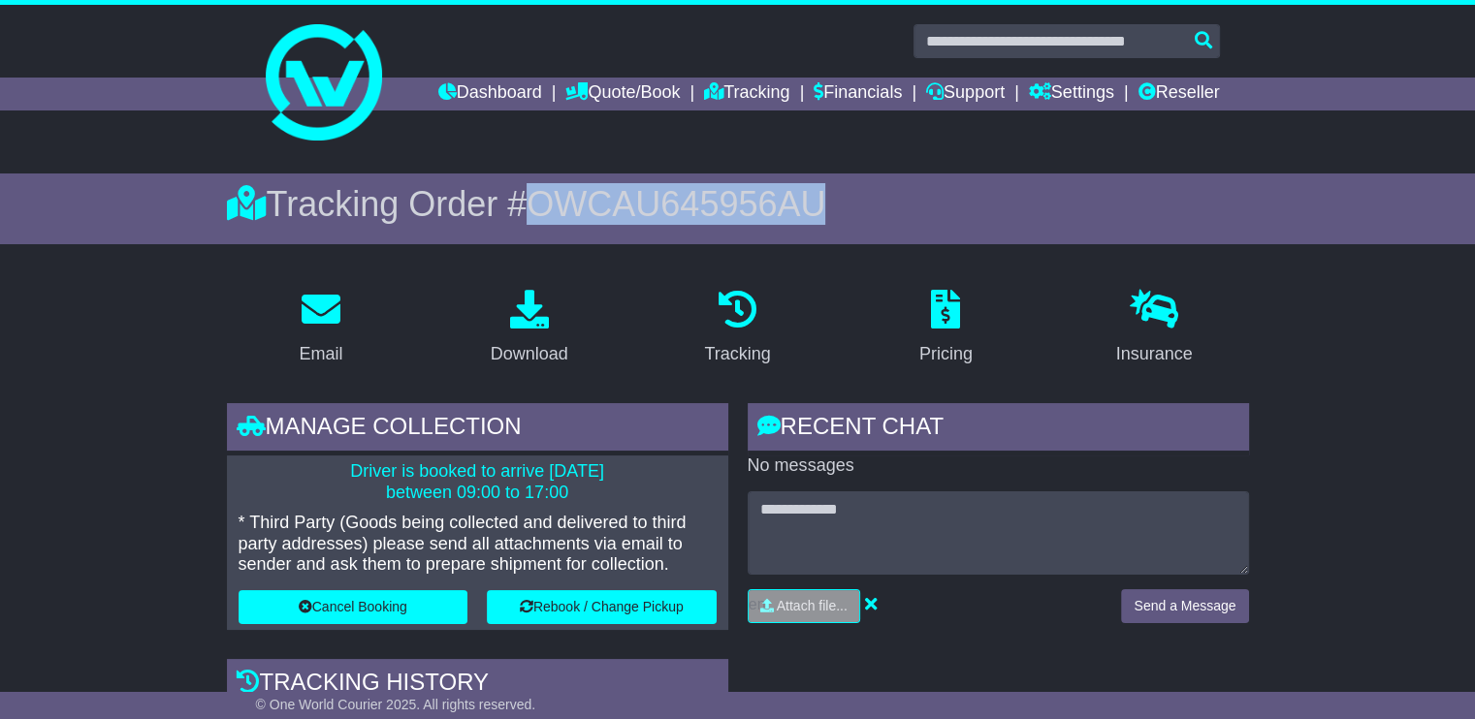
click at [721, 216] on span "OWCAU645956AU" at bounding box center [675, 204] width 299 height 40
copy span "OWCAU645956AU"
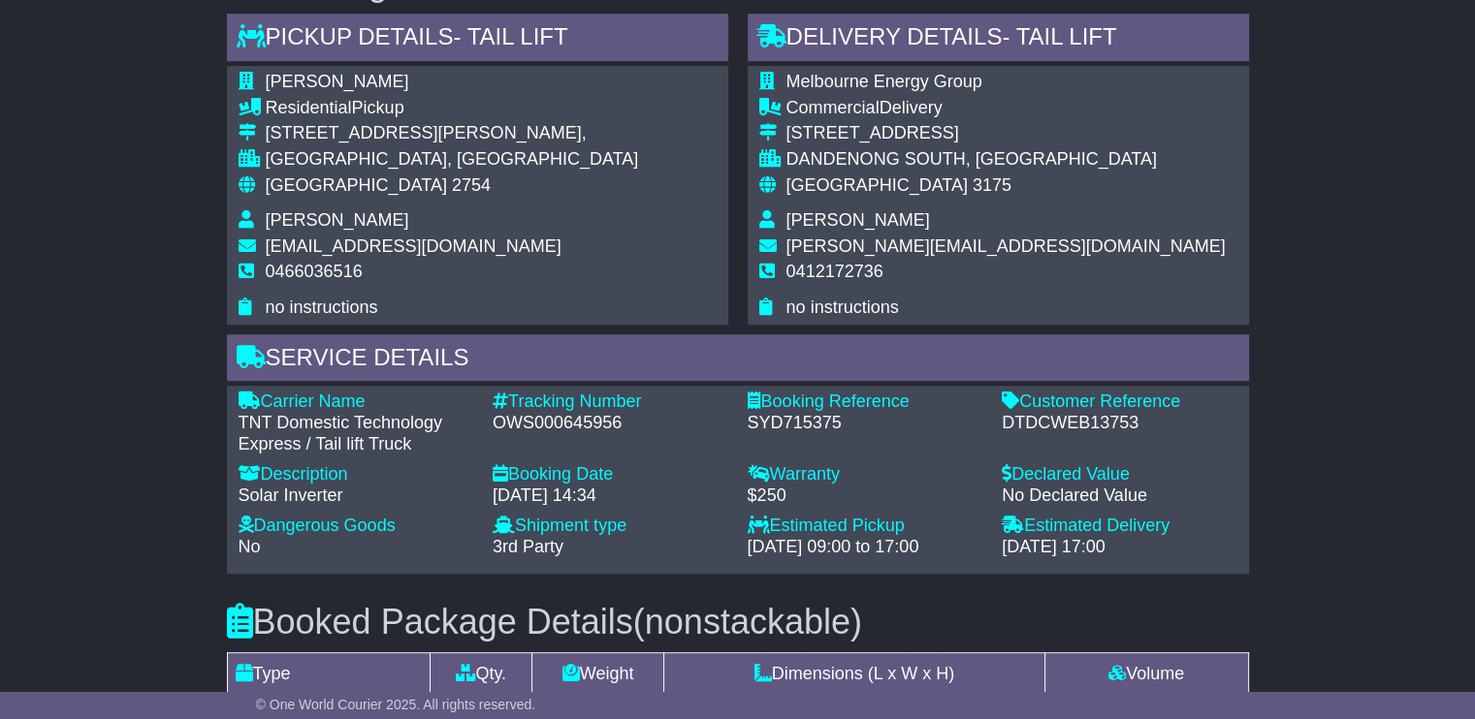
scroll to position [1260, 0]
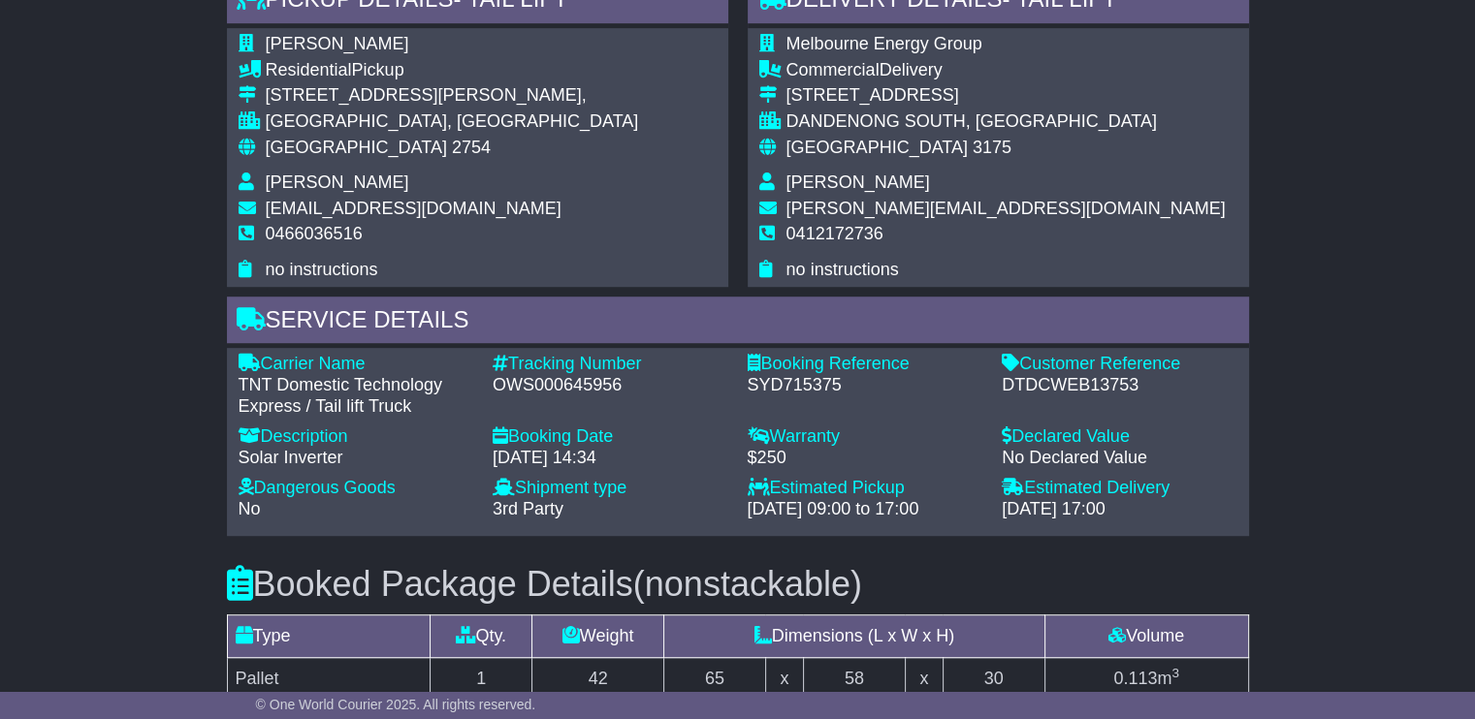
click at [568, 385] on div "OWS000645956" at bounding box center [610, 385] width 236 height 21
click at [566, 385] on div "OWS000645956" at bounding box center [610, 385] width 236 height 21
copy div "OWS000645956"
click at [783, 385] on div "SYD715375" at bounding box center [865, 385] width 236 height 21
click at [783, 383] on div "SYD715375" at bounding box center [865, 385] width 236 height 21
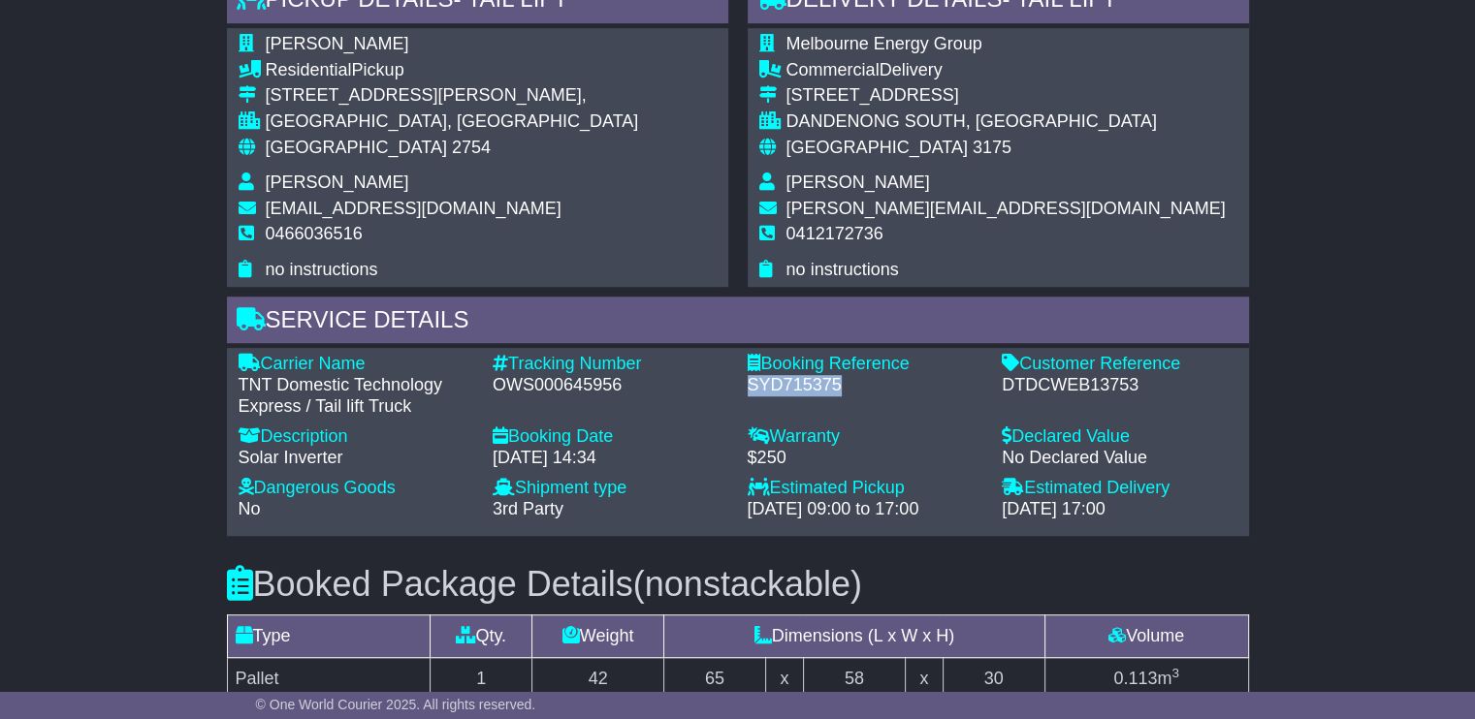
copy div "SYD715375"
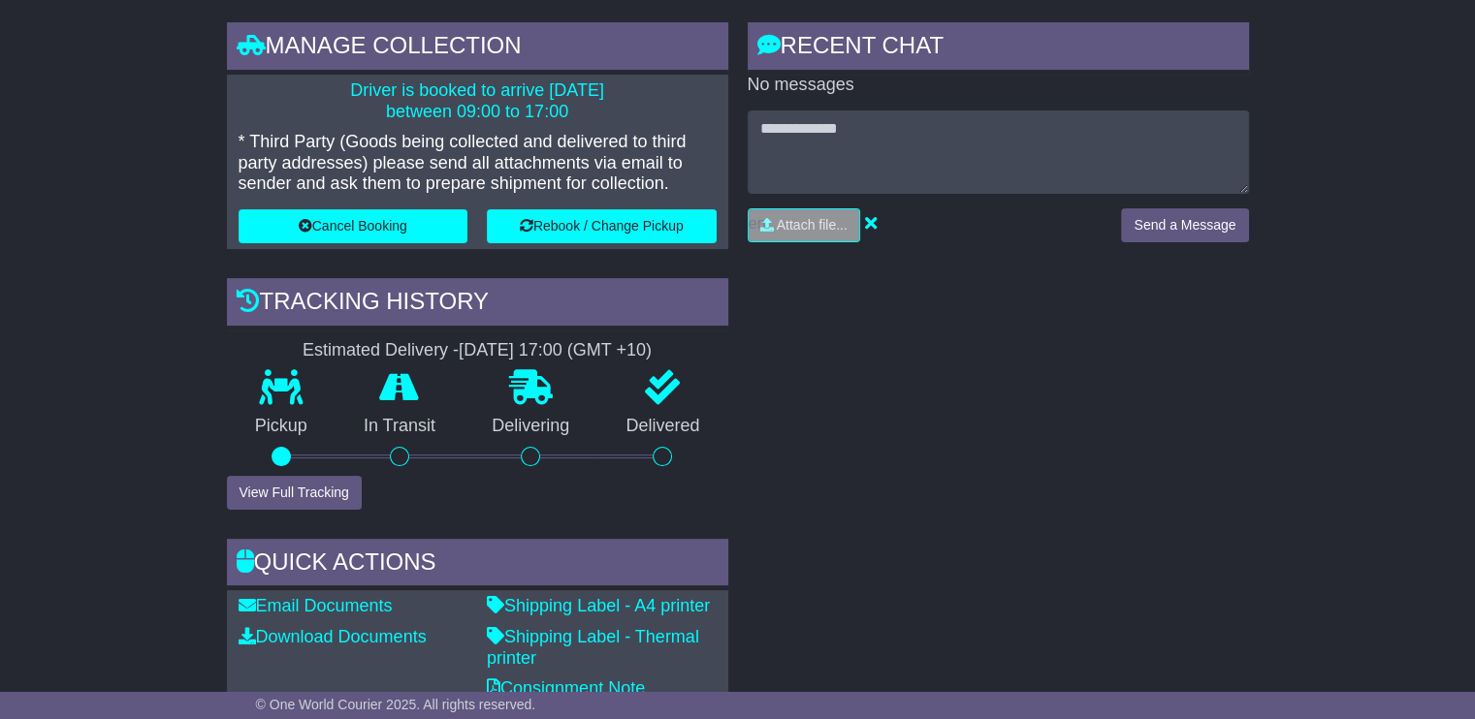
scroll to position [97, 0]
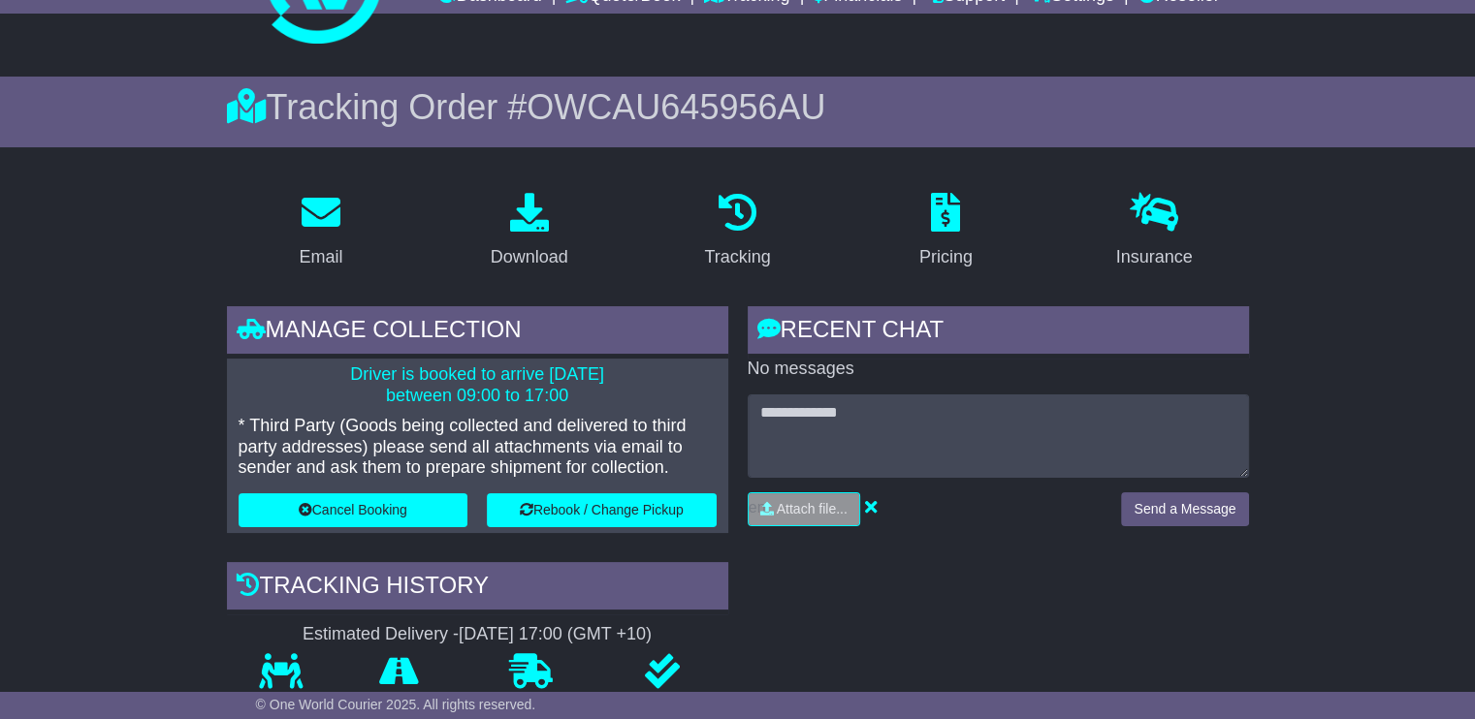
click at [634, 109] on span "OWCAU645956AU" at bounding box center [675, 107] width 299 height 40
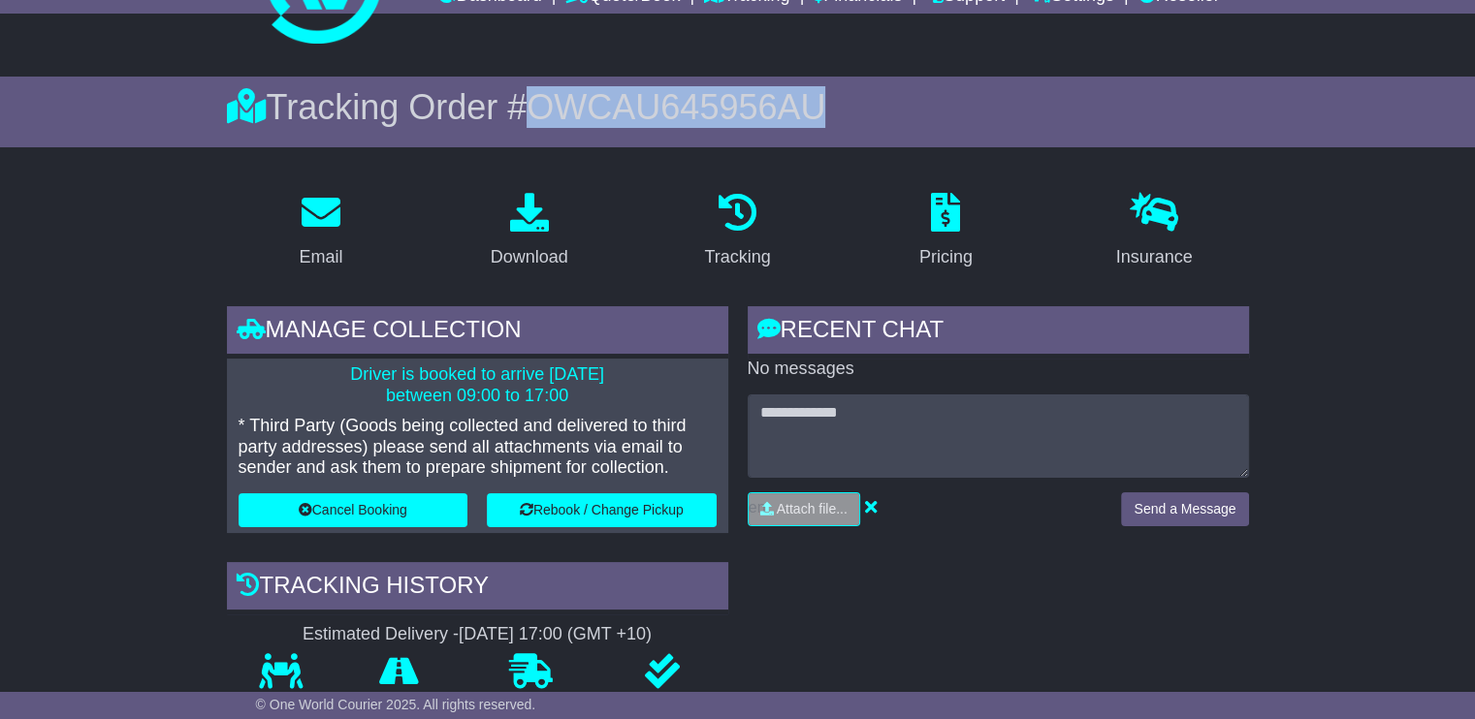
copy span "OWCAU645956AU"
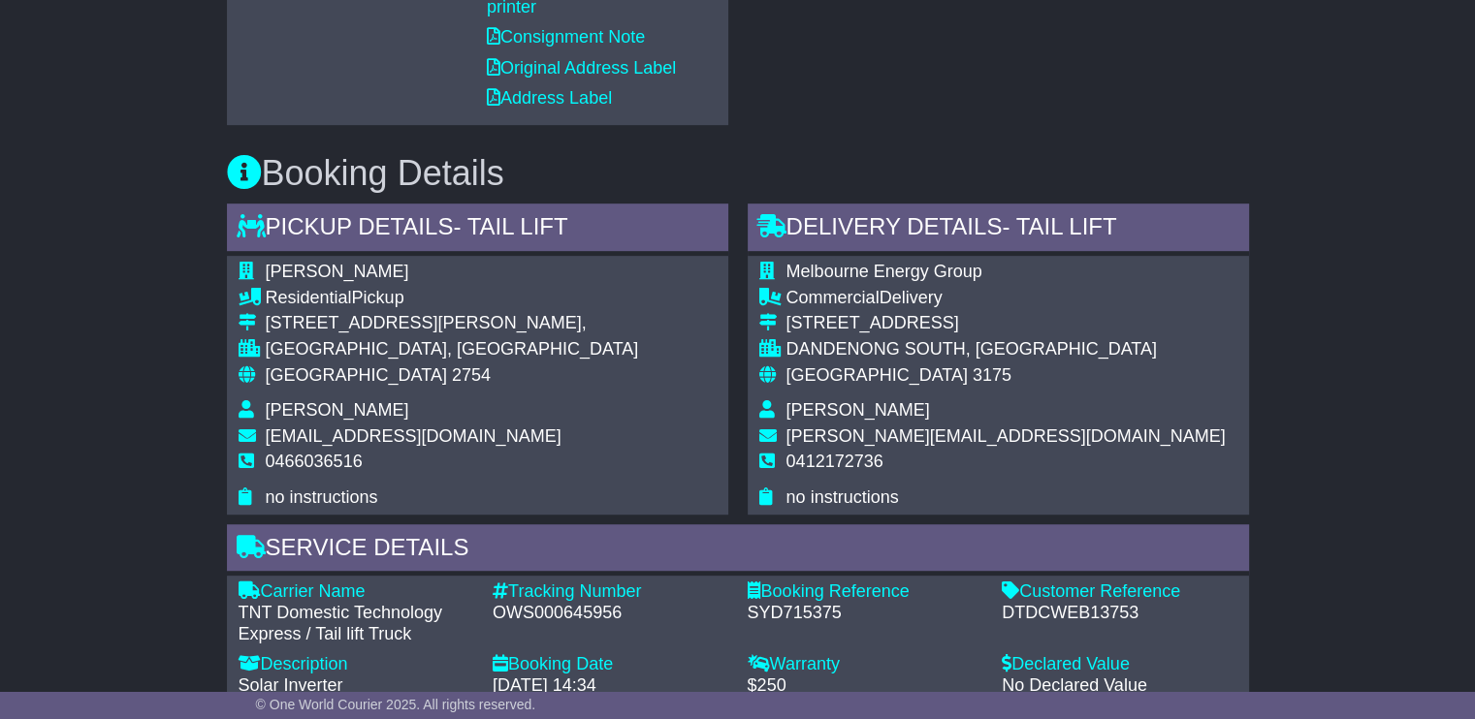
scroll to position [1066, 0]
